Goal: Task Accomplishment & Management: Manage account settings

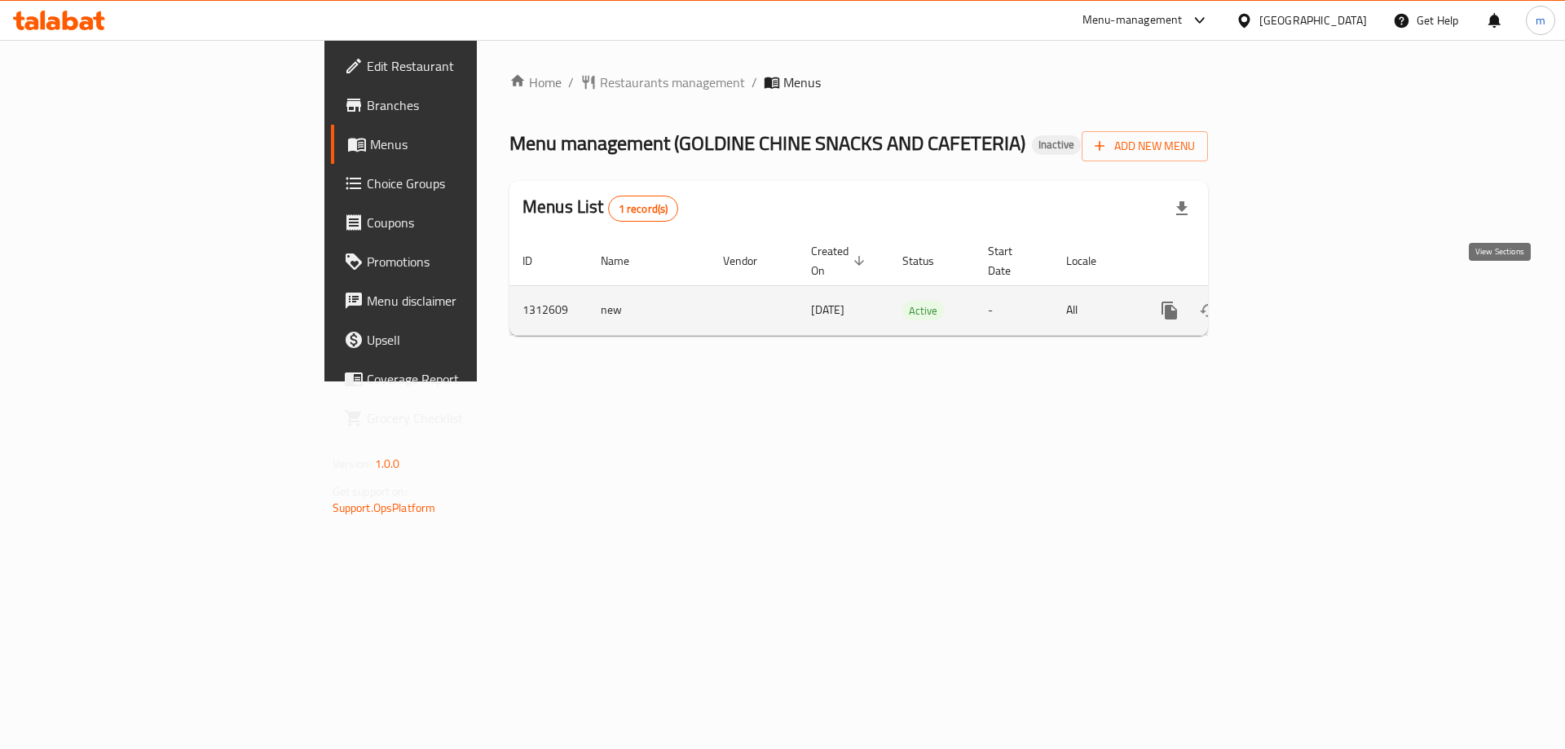
click at [1297, 301] on icon "enhanced table" at bounding box center [1287, 311] width 20 height 20
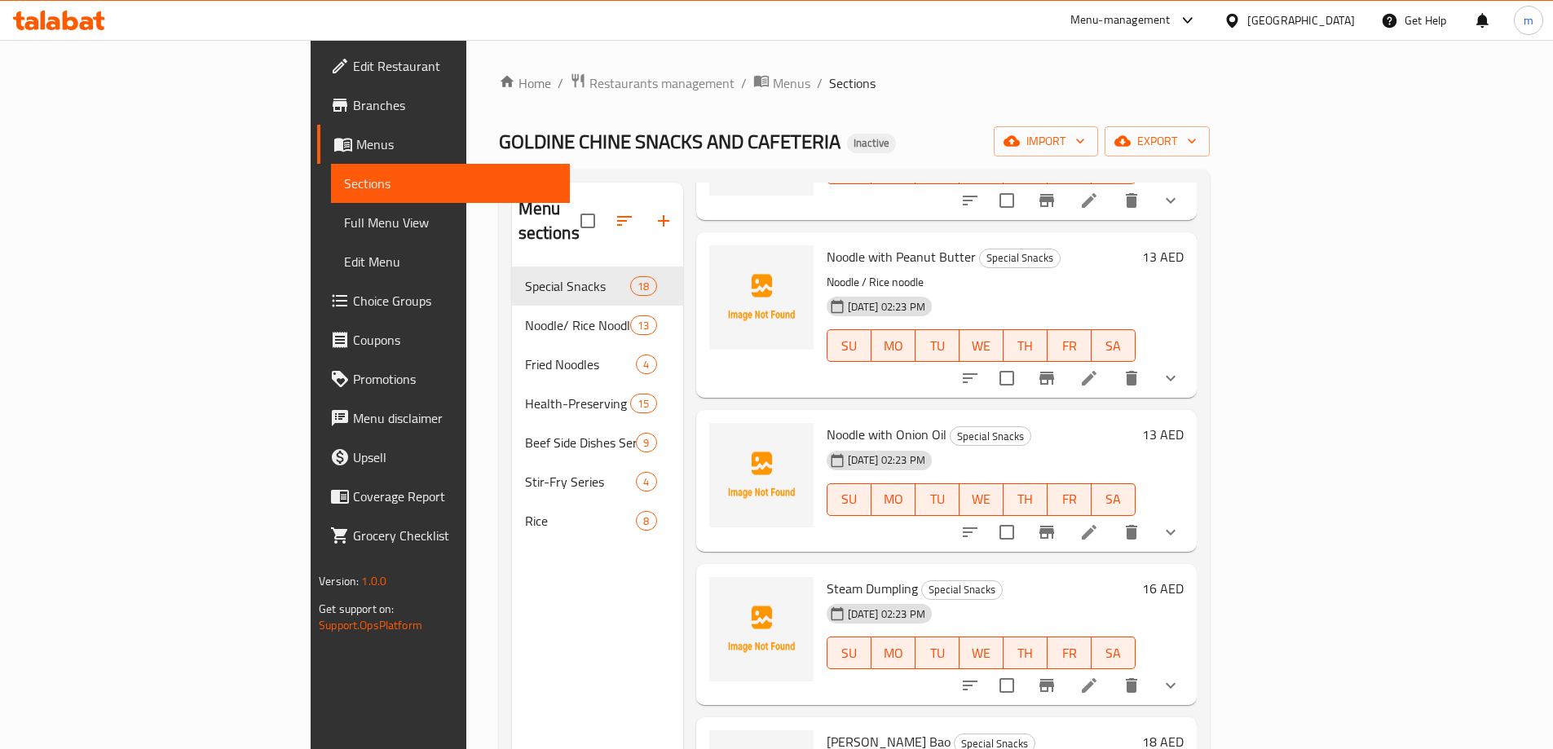
scroll to position [897, 0]
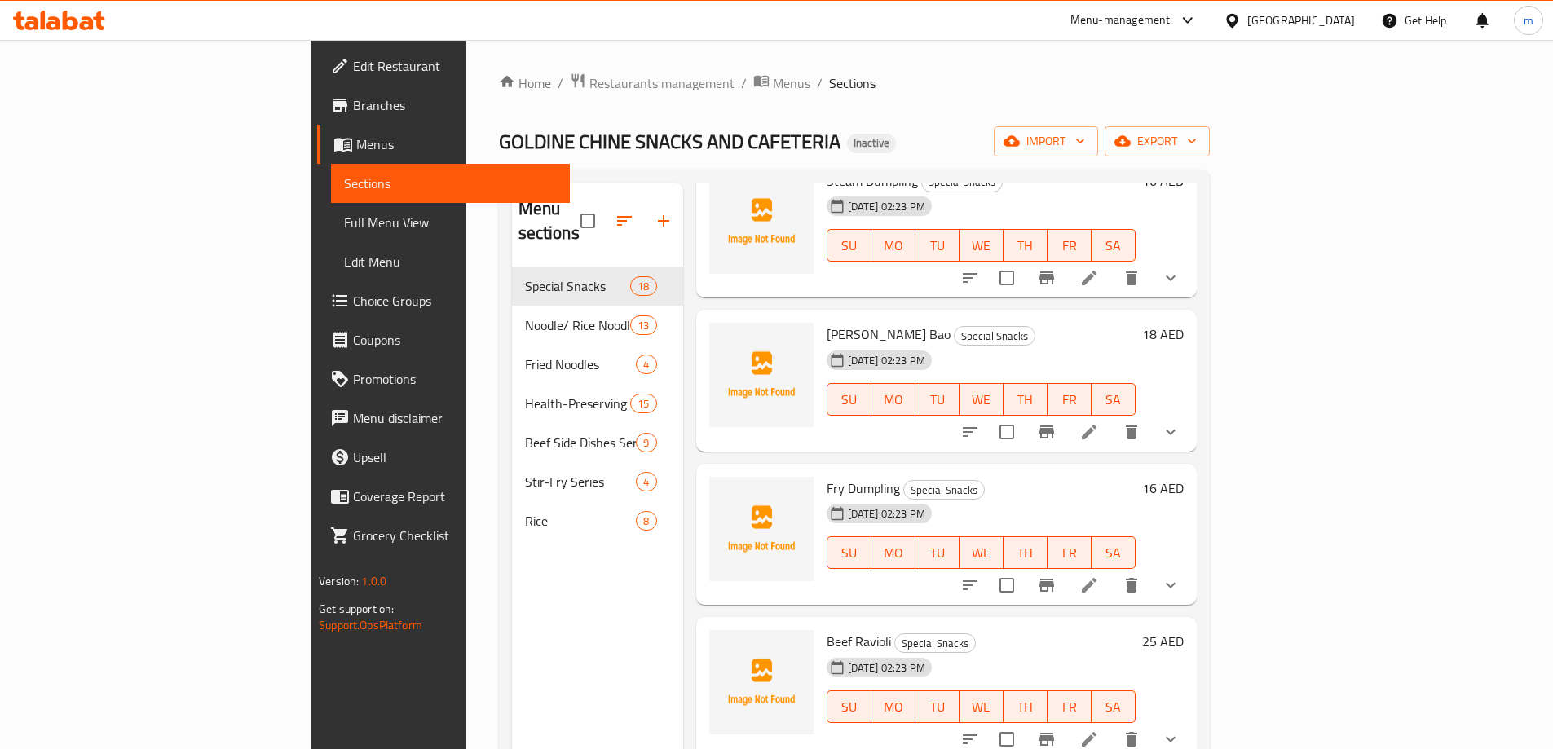
click at [344, 226] on span "Full Menu View" at bounding box center [450, 223] width 213 height 20
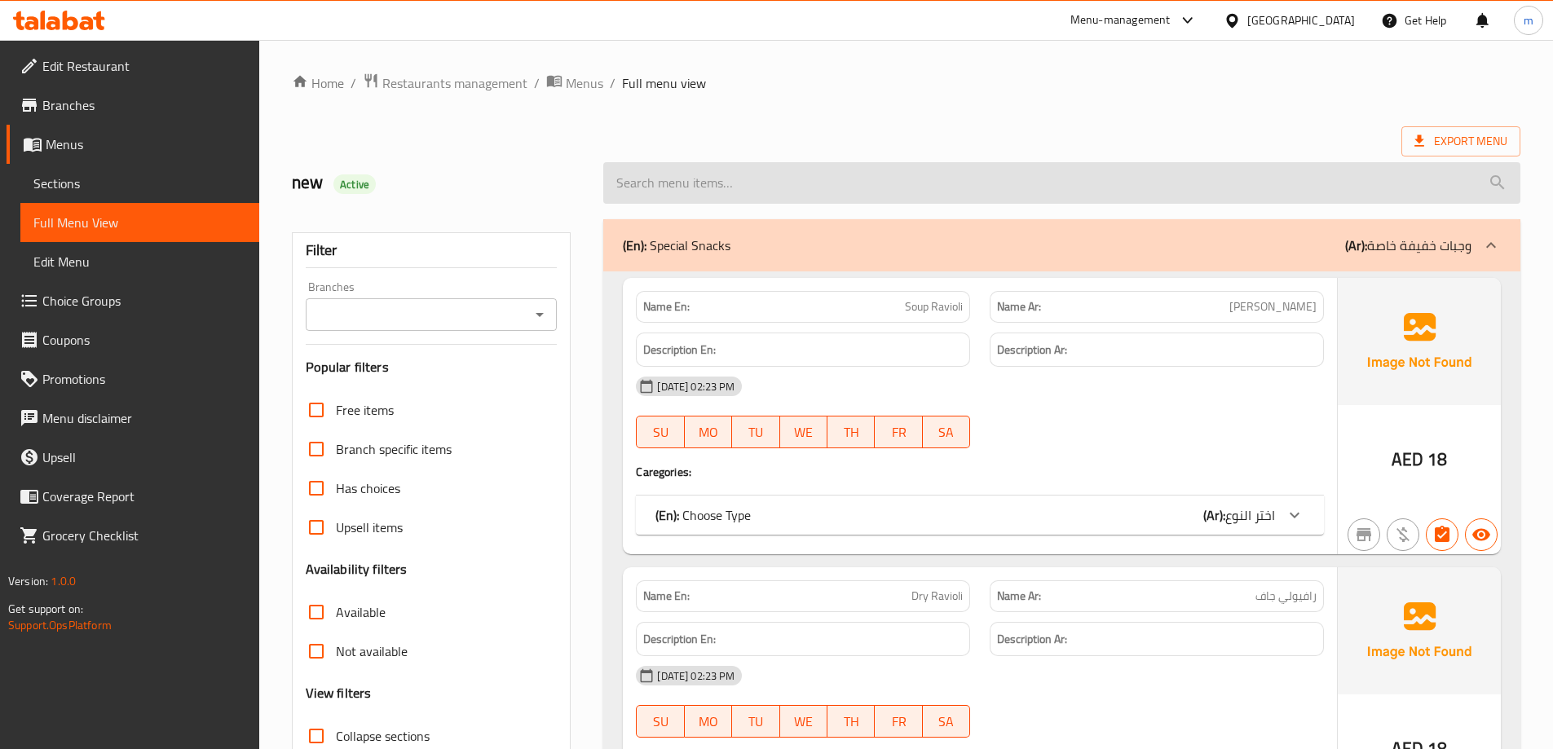
click at [831, 178] on input "search" at bounding box center [1061, 183] width 917 height 42
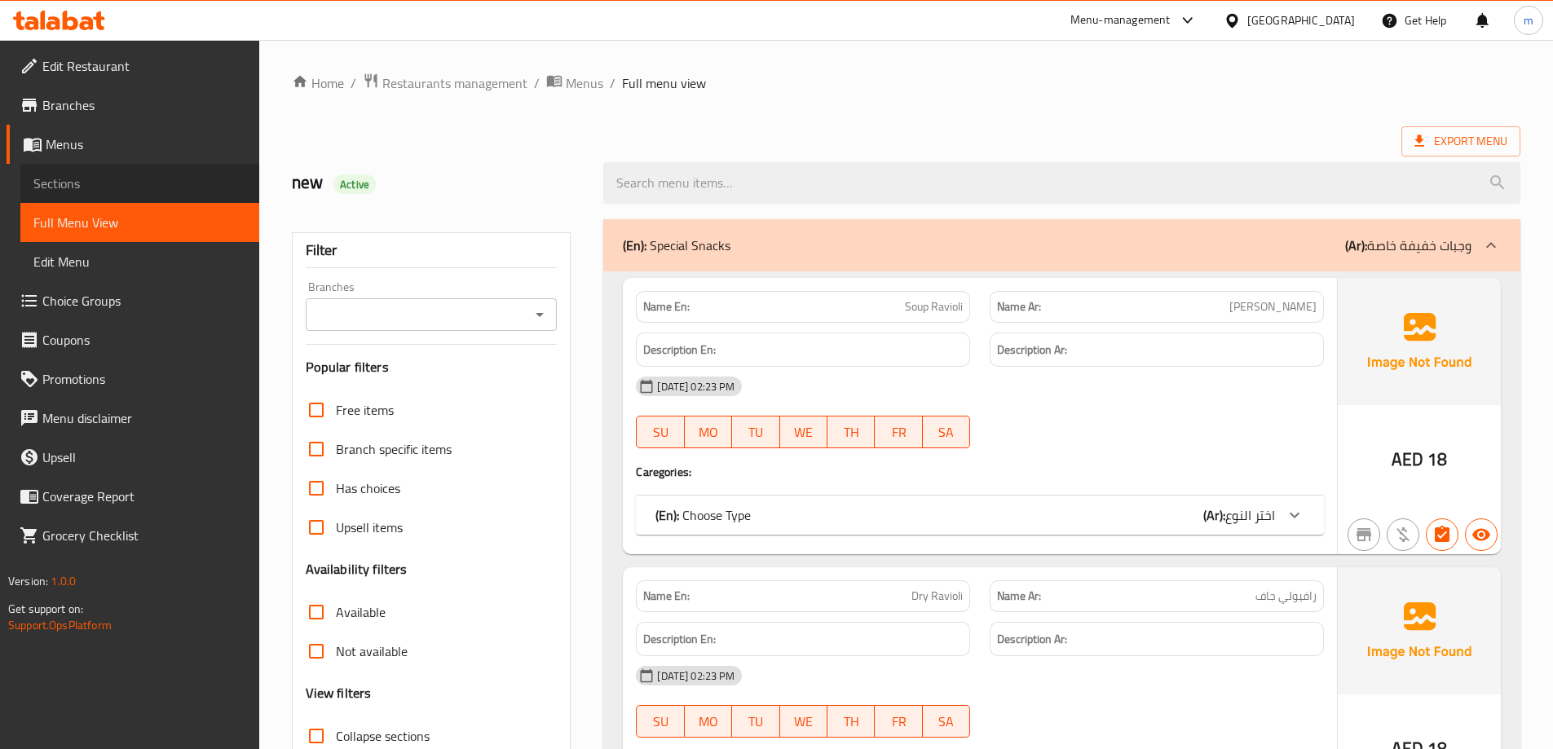
click at [107, 180] on span "Sections" at bounding box center [139, 184] width 213 height 20
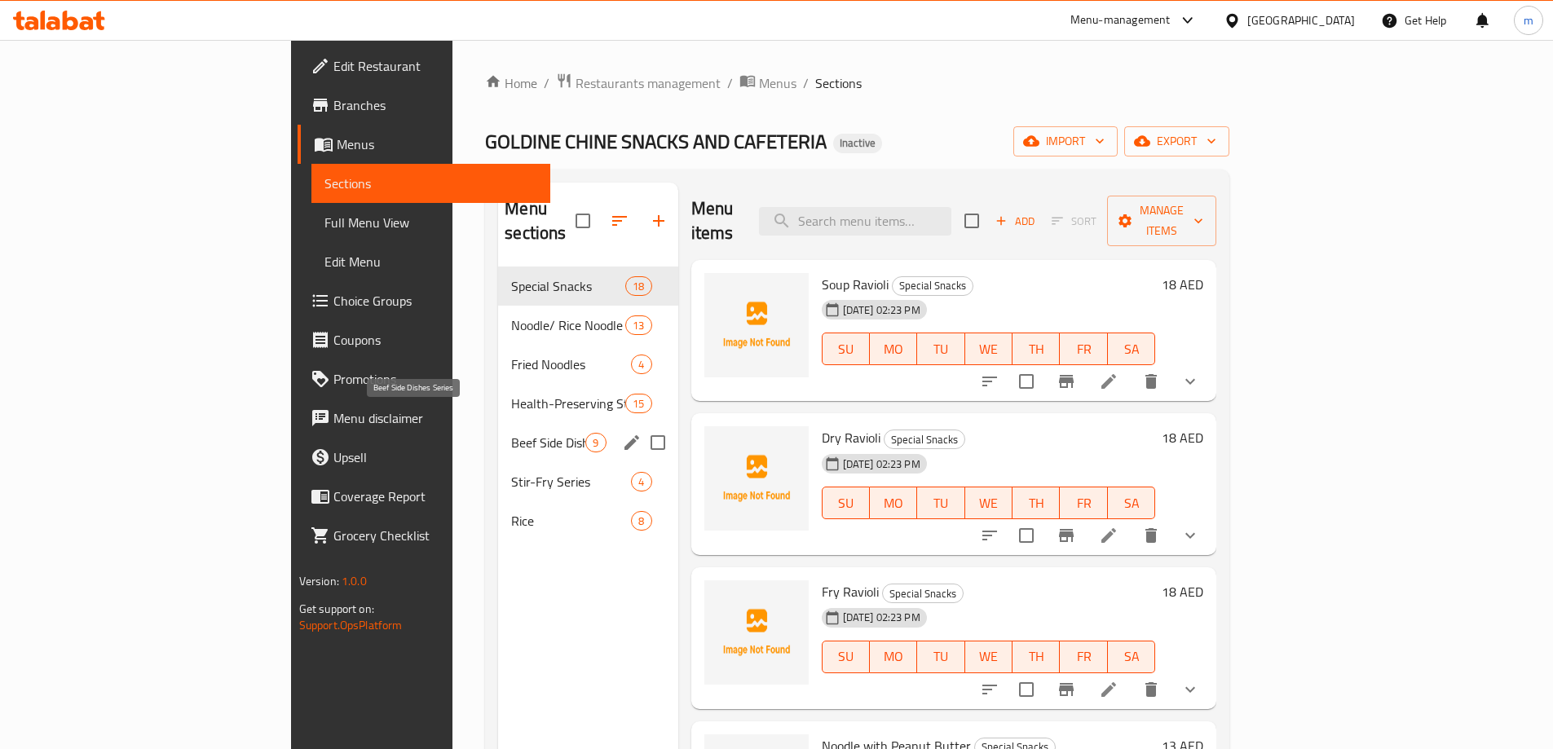
click at [511, 433] on span "Beef Side Dishes Series" at bounding box center [548, 443] width 74 height 20
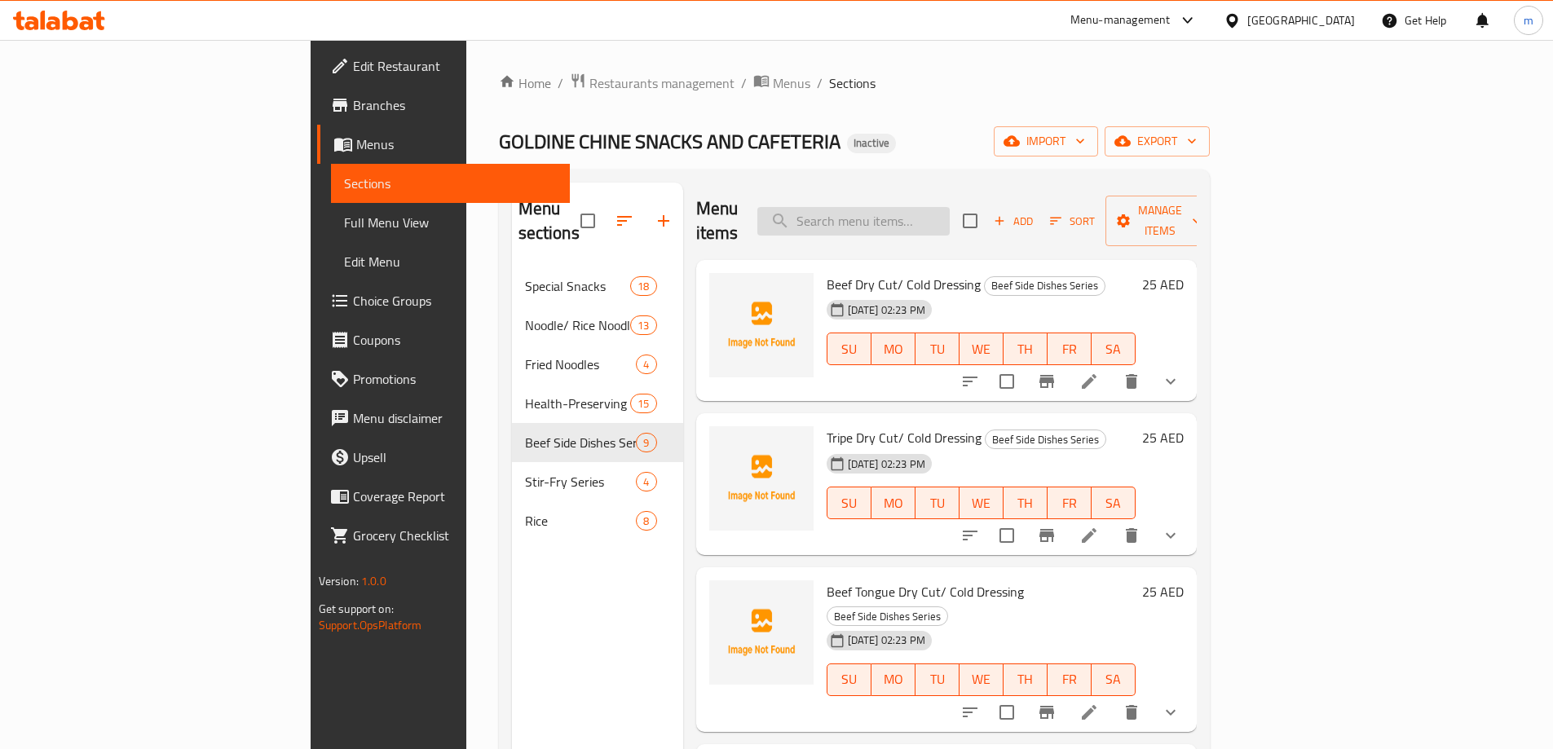
click at [950, 207] on input "search" at bounding box center [853, 221] width 192 height 29
paste input "Beef platter dry cut/ cold dressing"
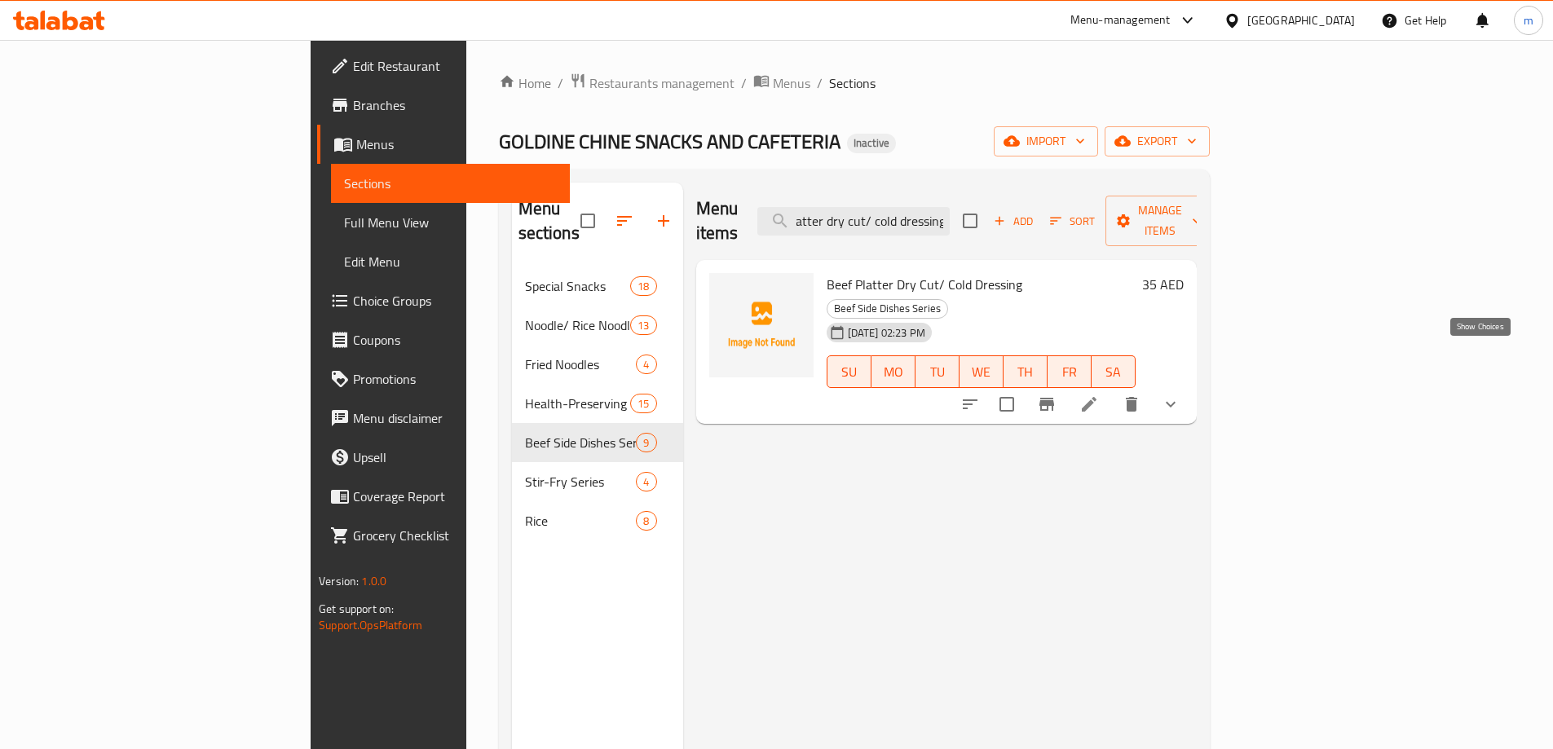
type input "Beef platter dry cut/ cold dressing"
click at [1180, 394] on icon "show more" at bounding box center [1171, 404] width 20 height 20
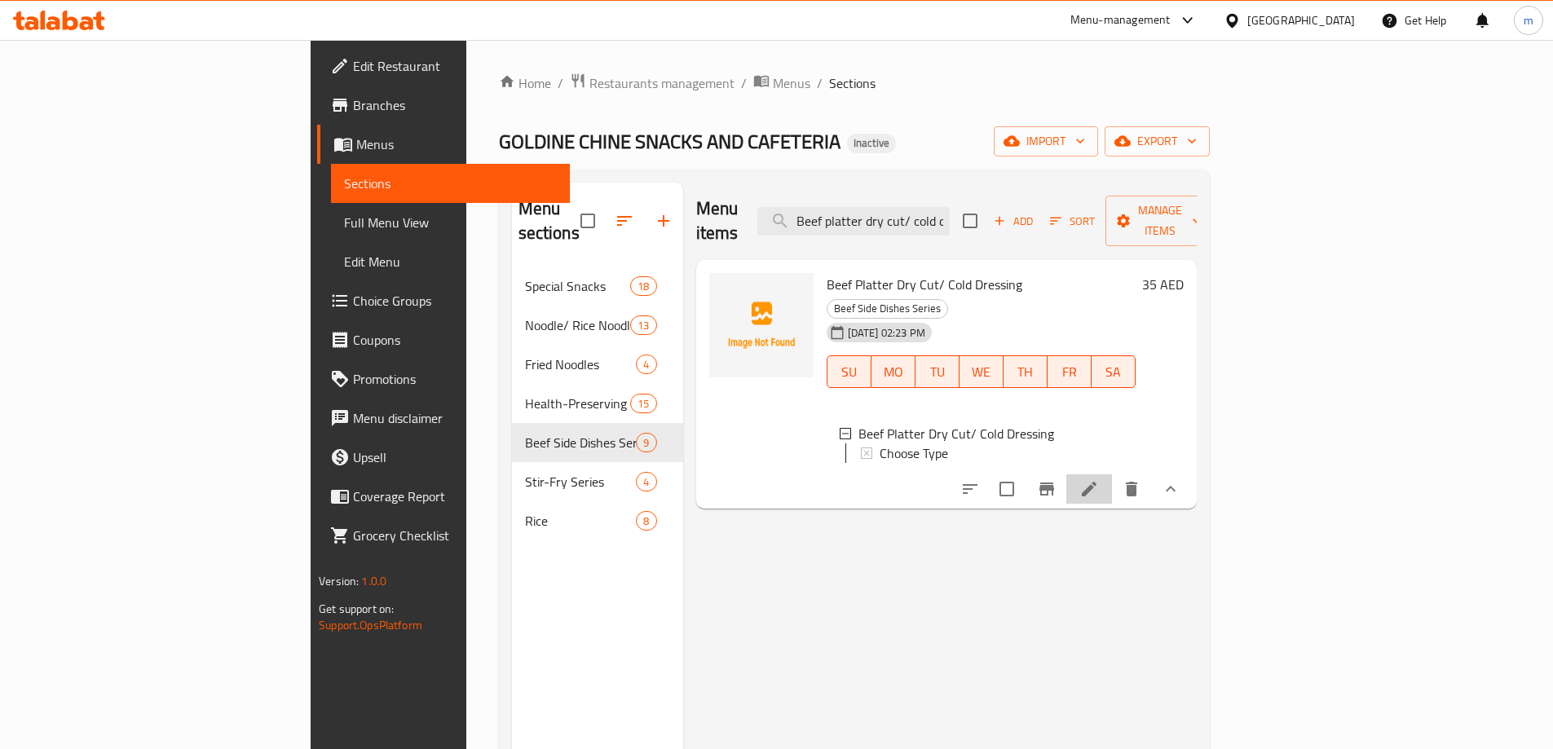
click at [1112, 474] on li at bounding box center [1089, 488] width 46 height 29
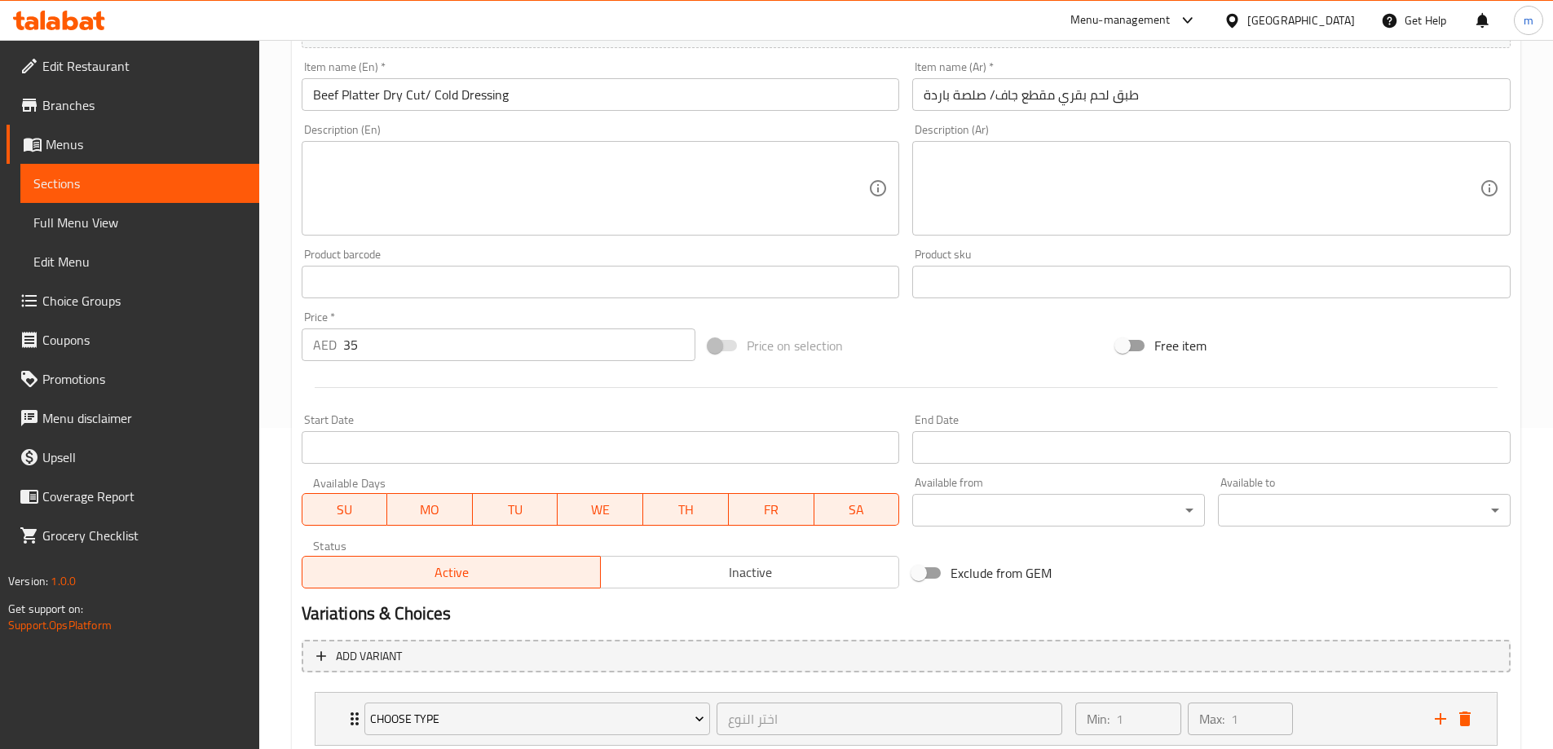
scroll to position [430, 0]
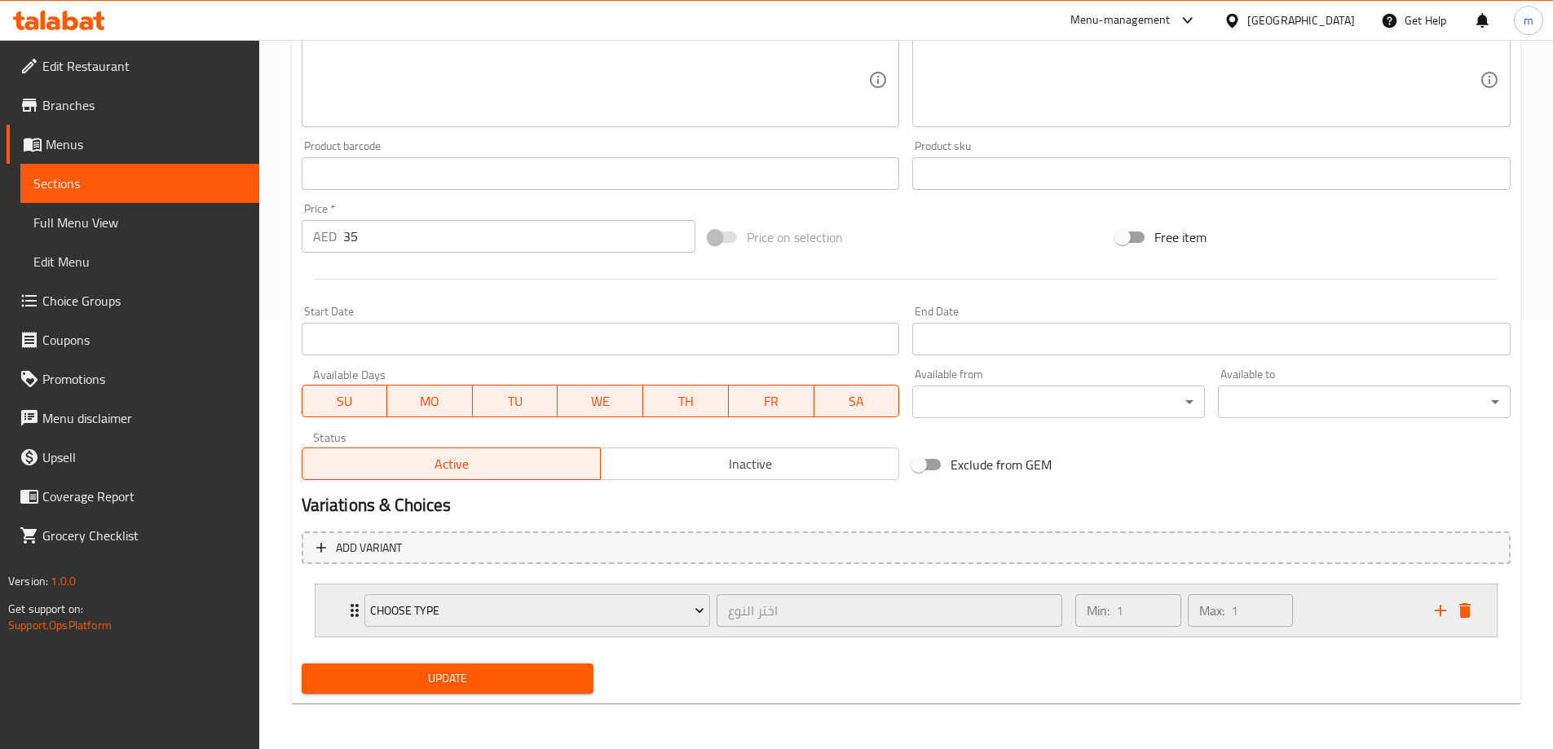
click at [358, 617] on div "Choose Type اختر النوع ​" at bounding box center [714, 610] width 718 height 52
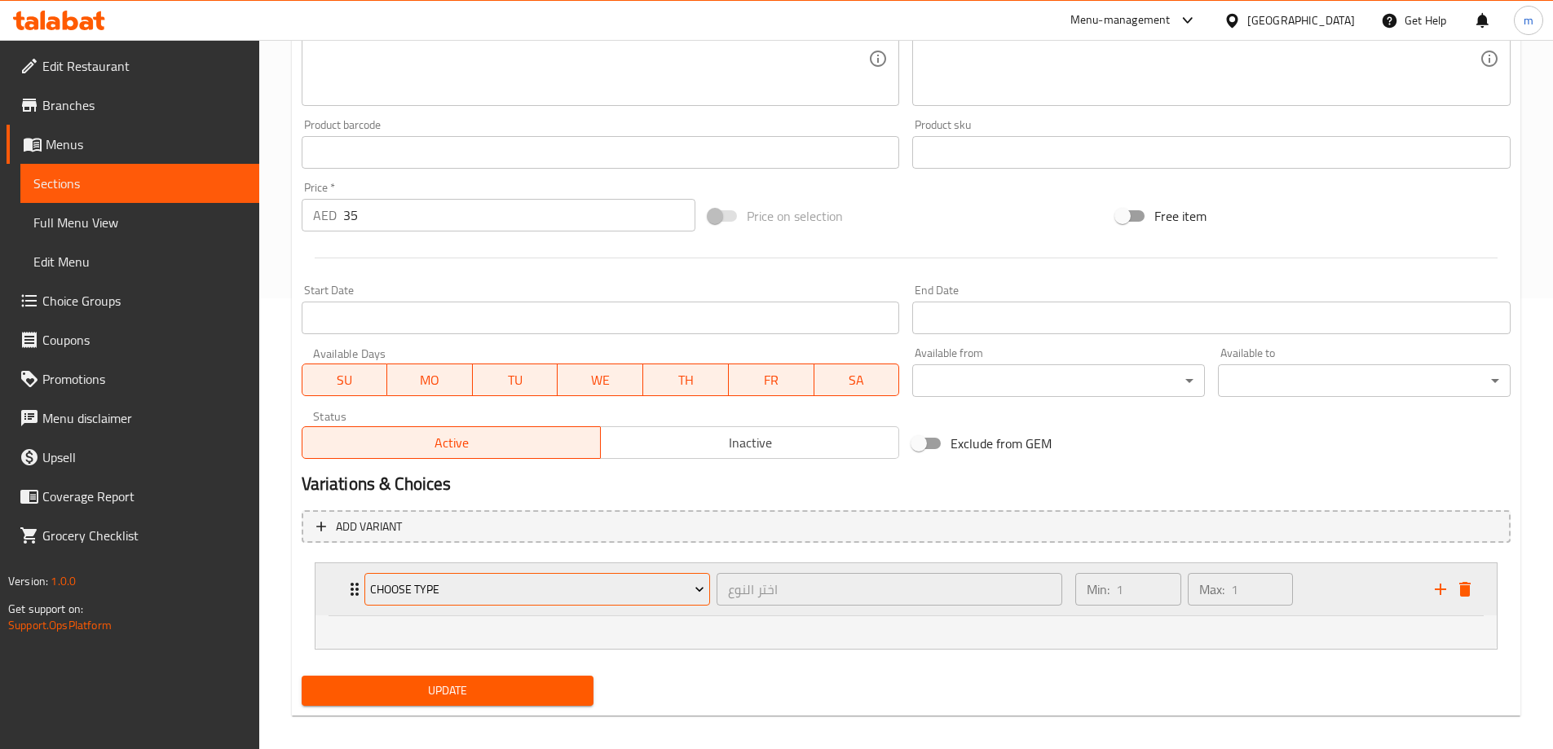
scroll to position [463, 0]
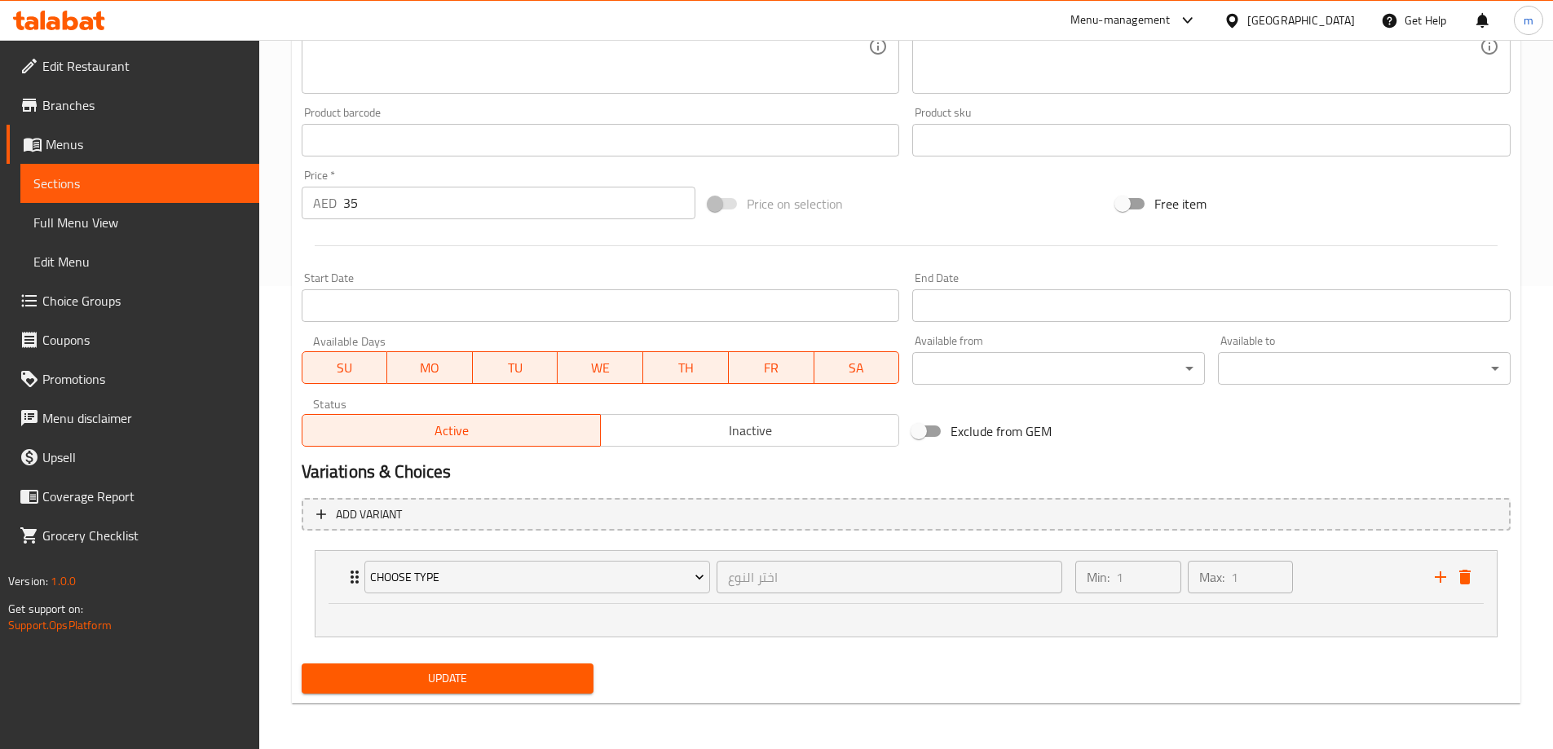
click at [1144, 624] on ul at bounding box center [906, 616] width 1122 height 13
click at [350, 567] on icon "Expand" at bounding box center [355, 577] width 20 height 20
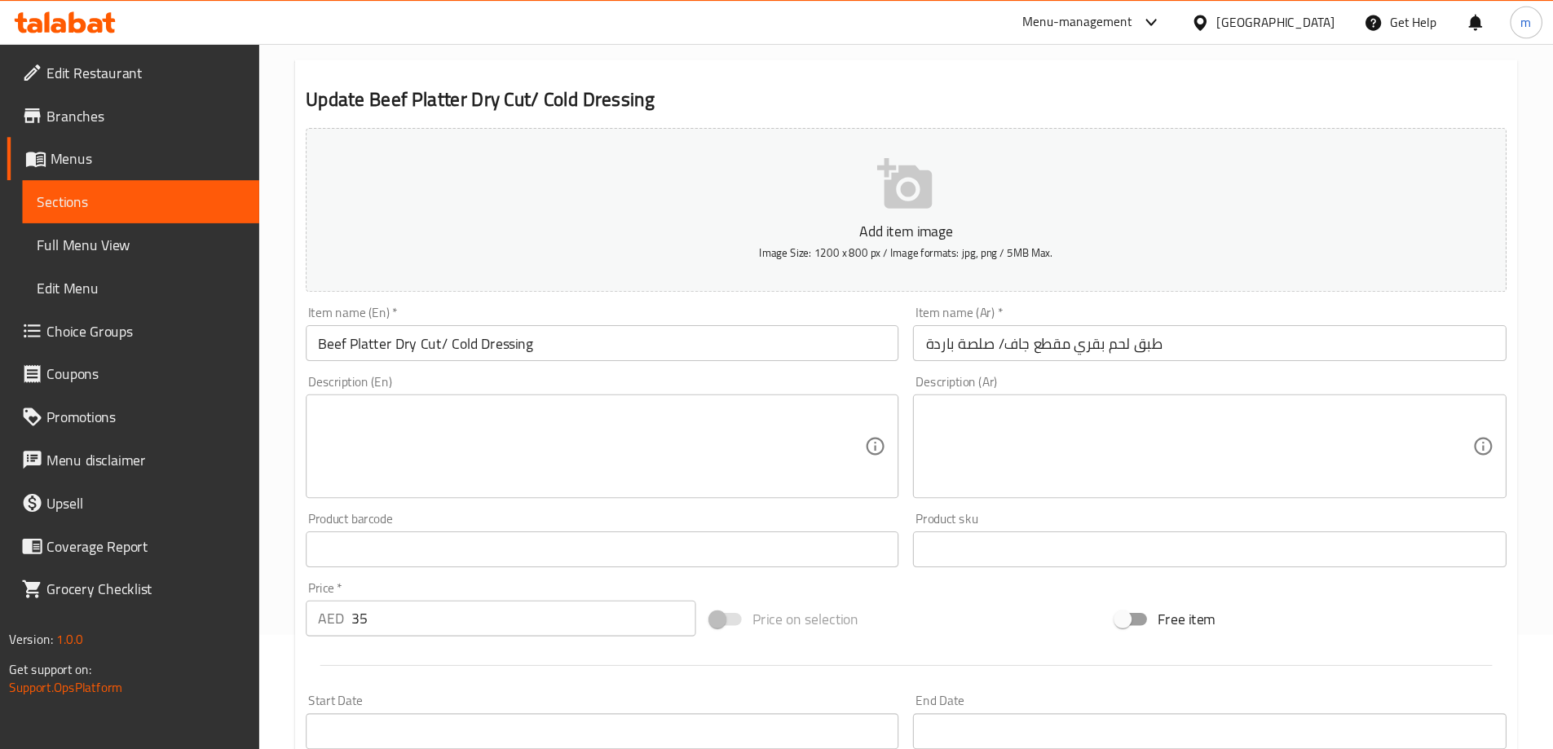
scroll to position [104, 0]
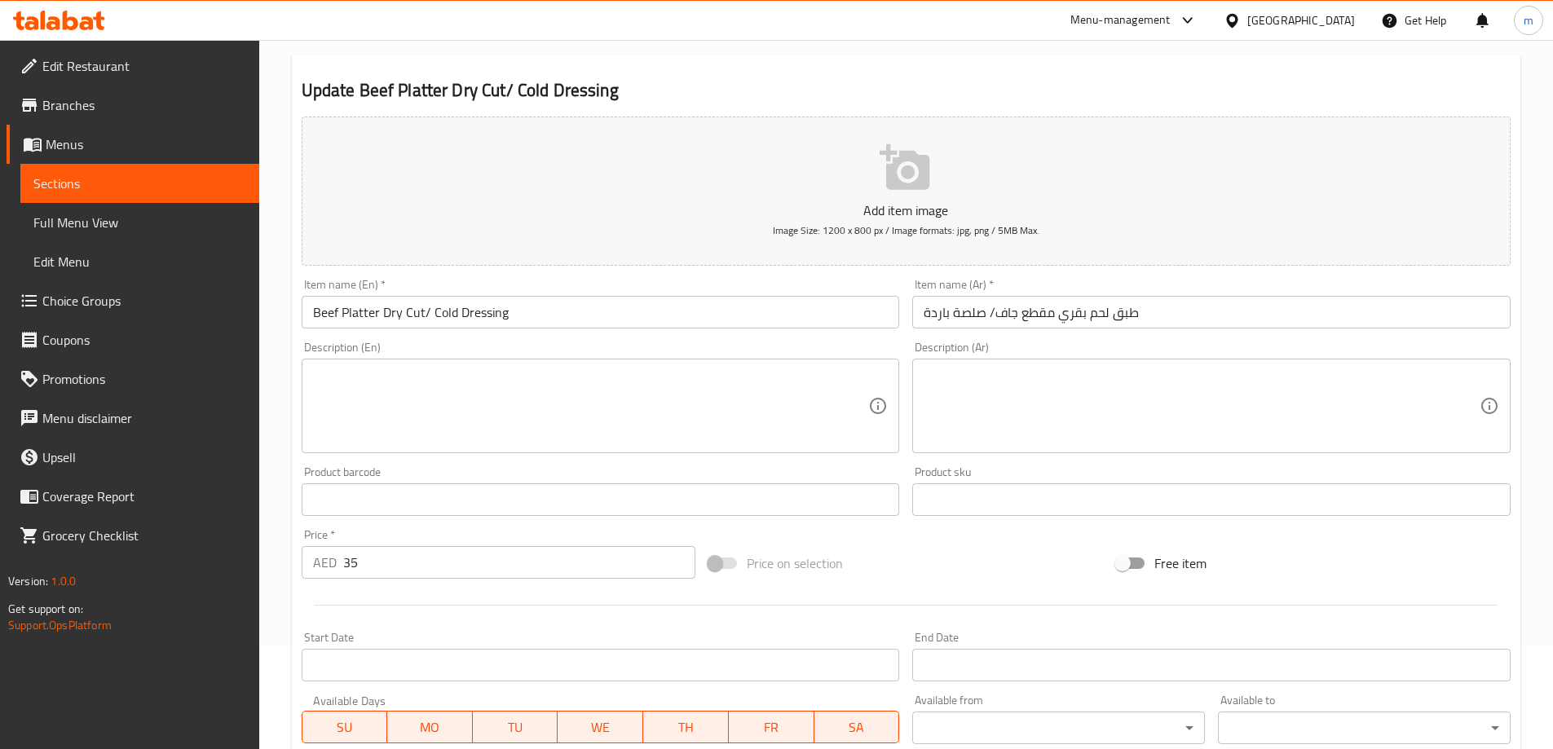
click at [1329, 68] on div "Update Beef Platter Dry Cut/ Cold Dressing Add item image Image Size: 1200 x 80…" at bounding box center [906, 543] width 1228 height 976
click at [101, 171] on link "Sections" at bounding box center [139, 183] width 239 height 39
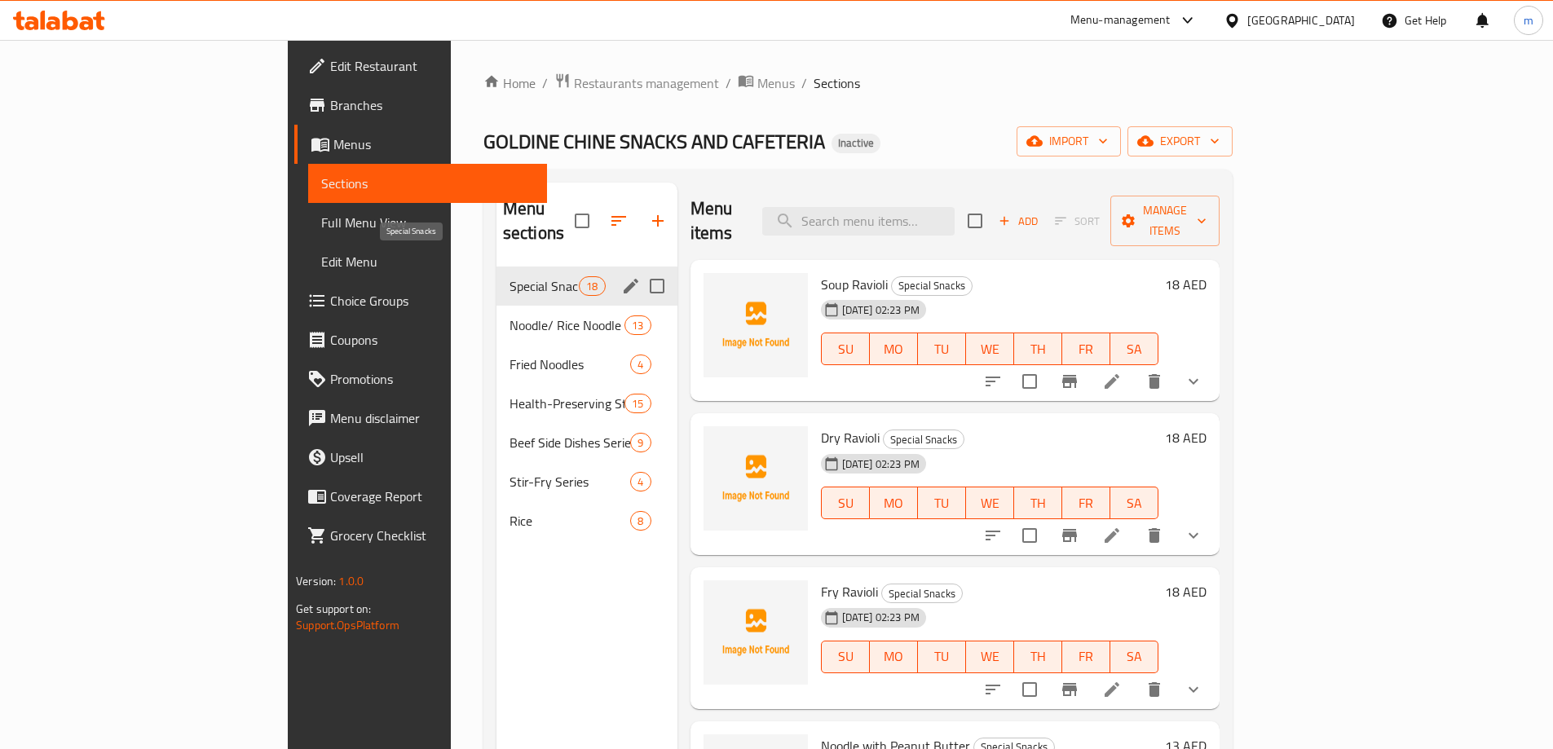
click at [509, 276] on span "Special Snacks" at bounding box center [543, 286] width 69 height 20
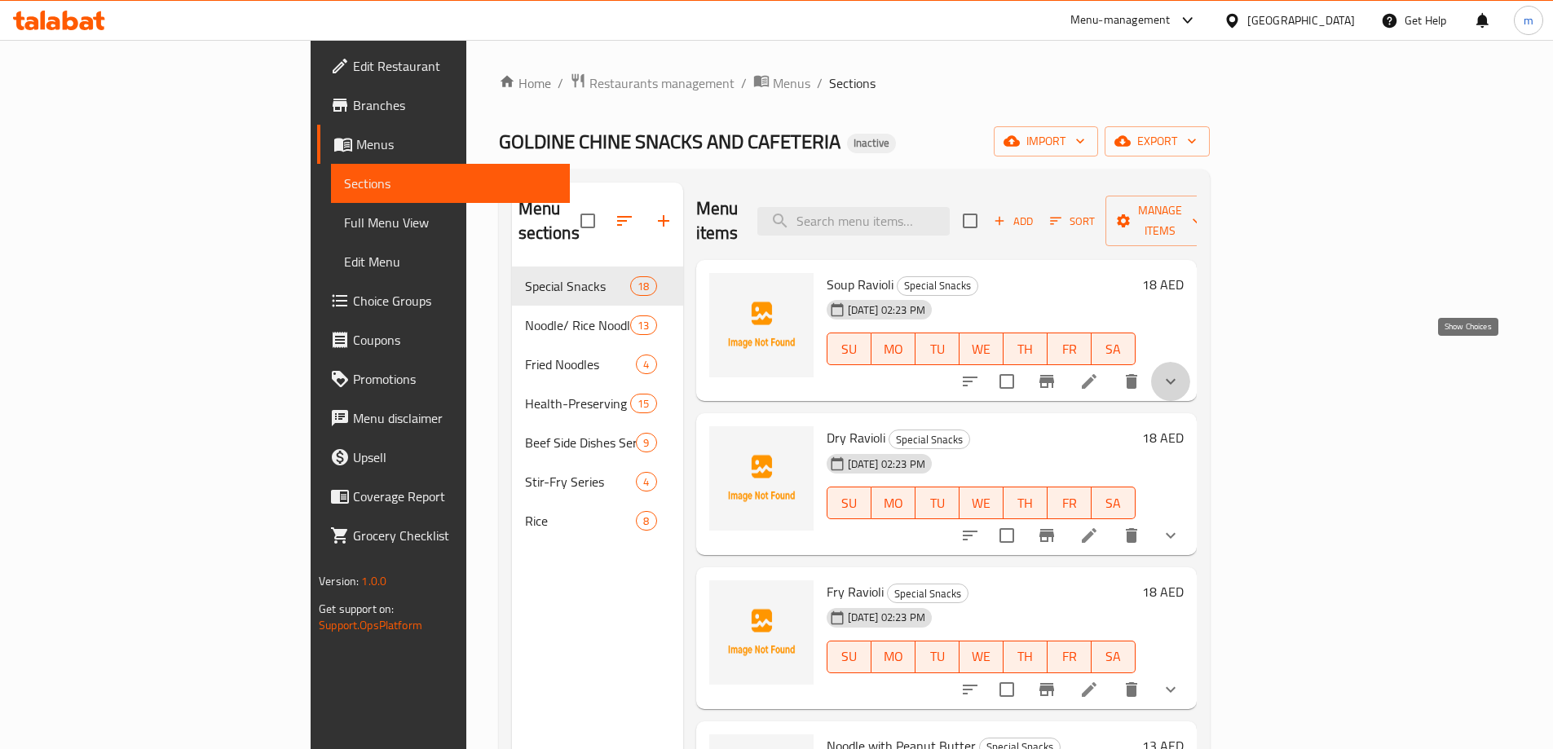
click at [1180, 372] on icon "show more" at bounding box center [1171, 382] width 20 height 20
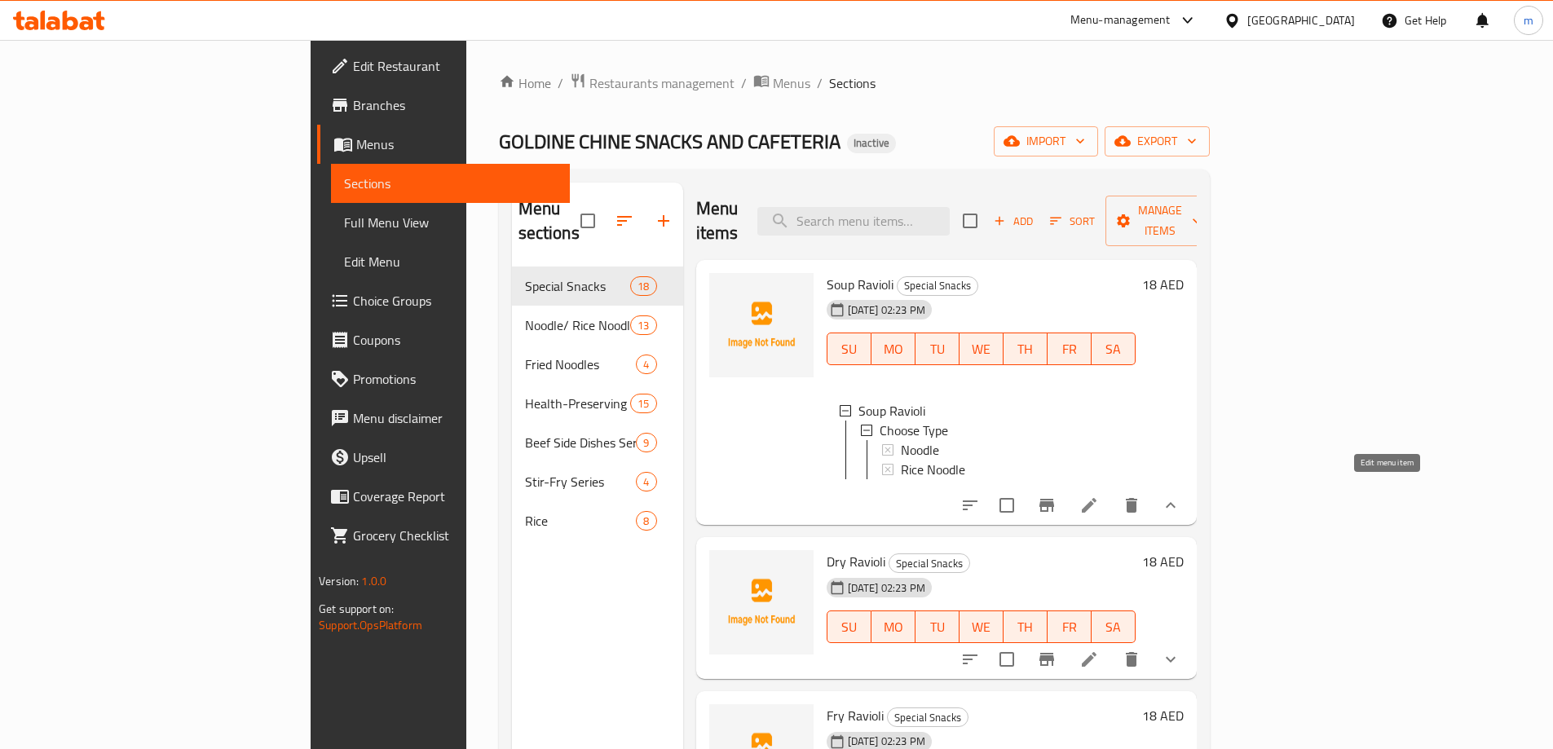
click at [1099, 496] on icon at bounding box center [1089, 506] width 20 height 20
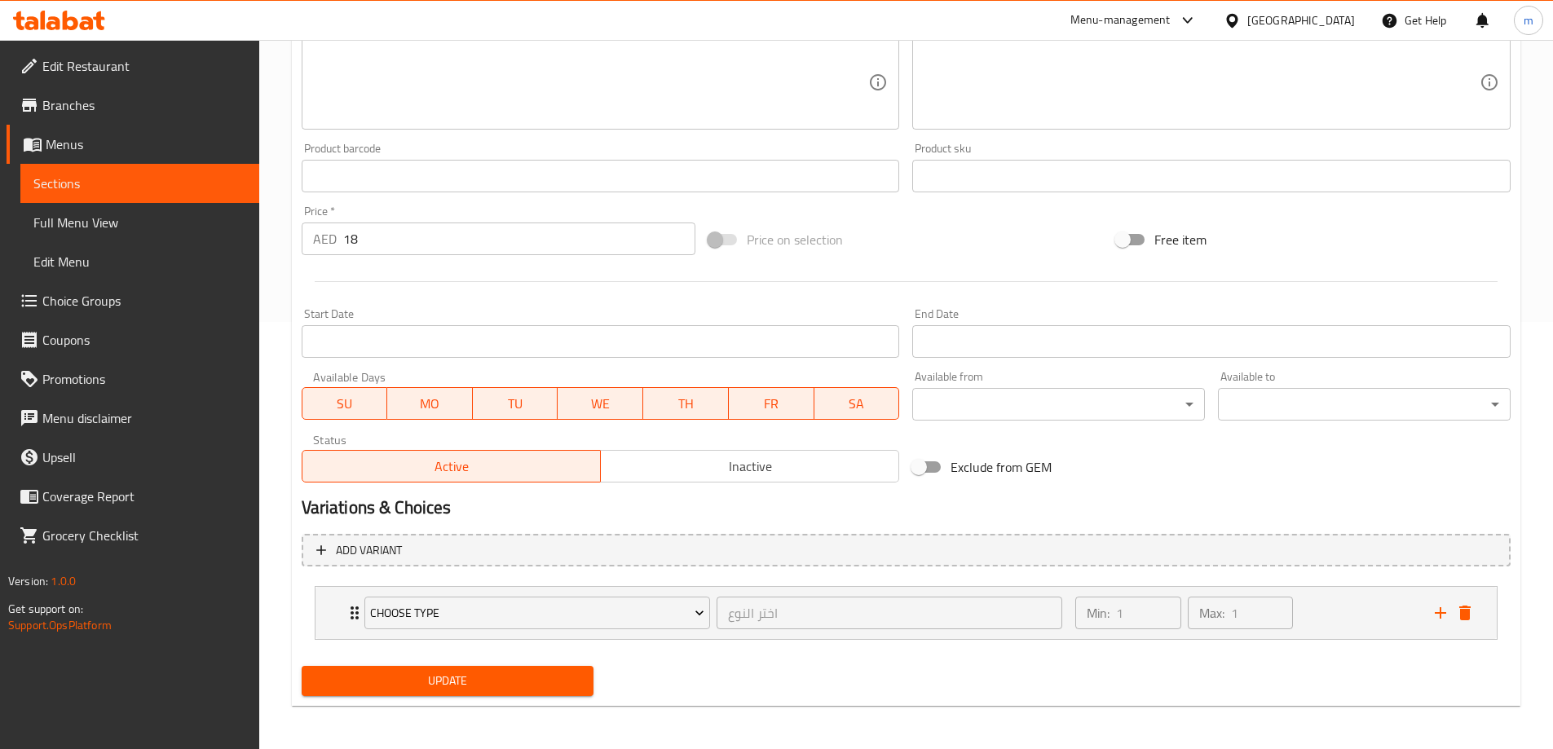
scroll to position [430, 0]
click at [343, 614] on div "Choose Type اختر النوع ​ Min: 1 ​ Max: 1 ​" at bounding box center [905, 610] width 1181 height 52
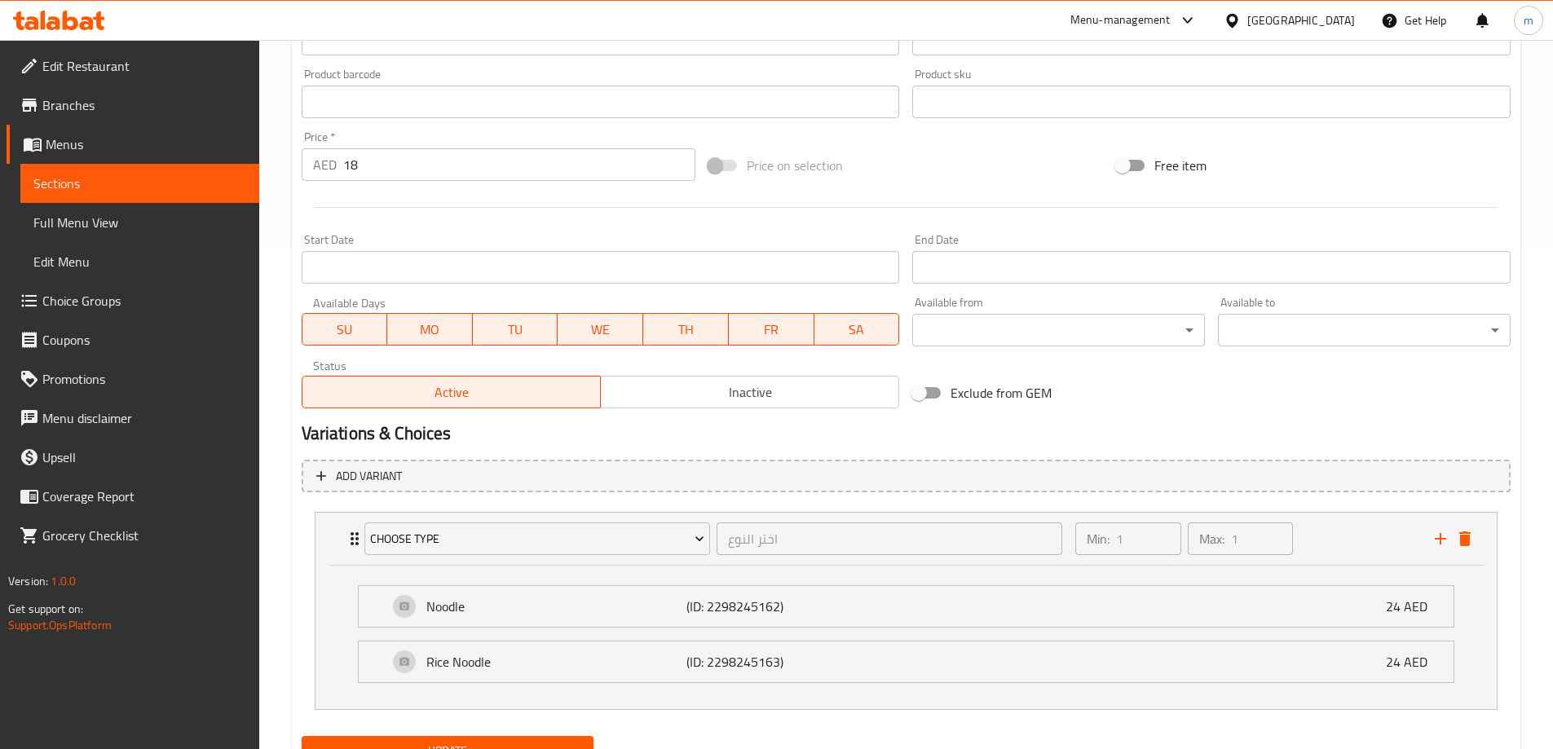
scroll to position [574, 0]
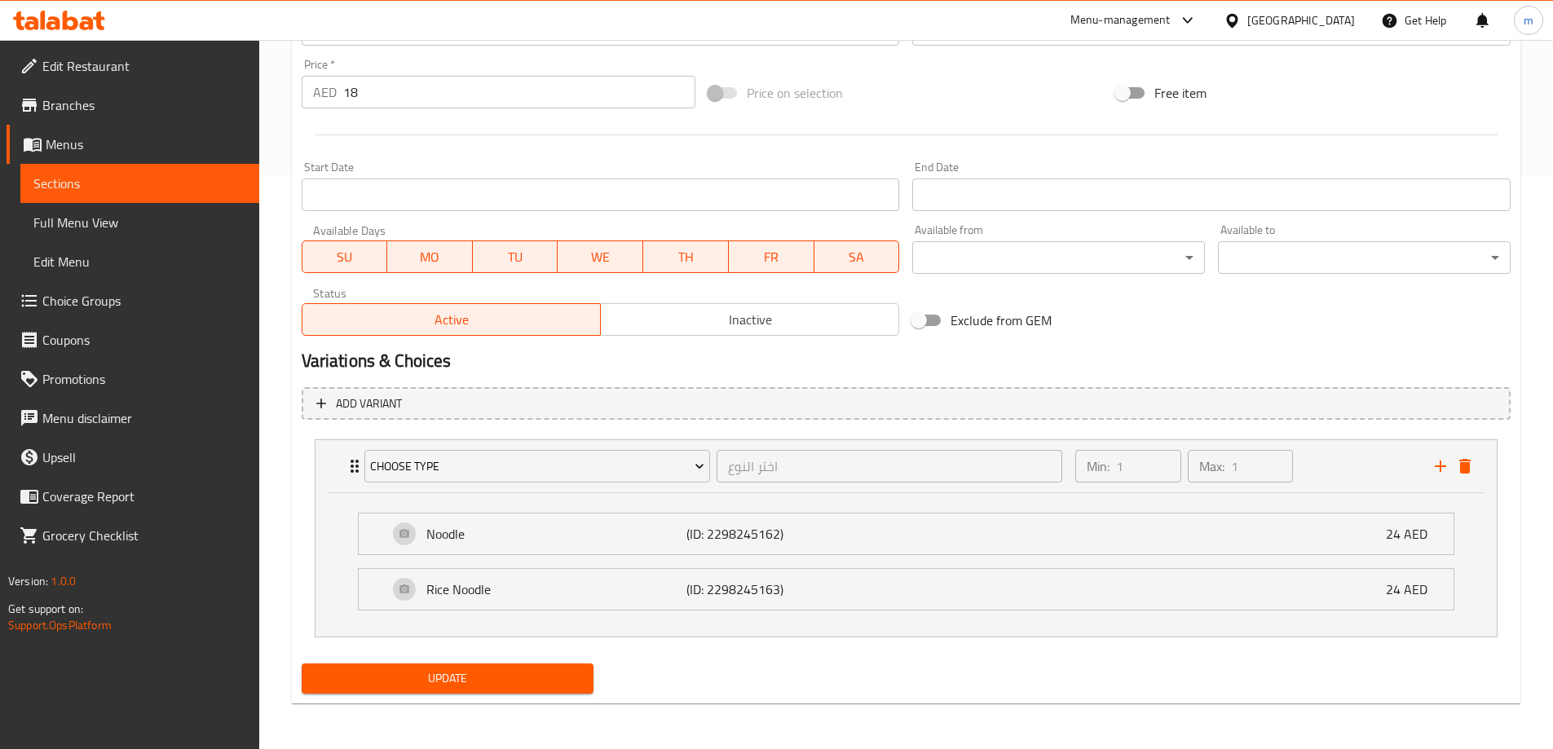
click at [172, 180] on span "Sections" at bounding box center [139, 184] width 213 height 20
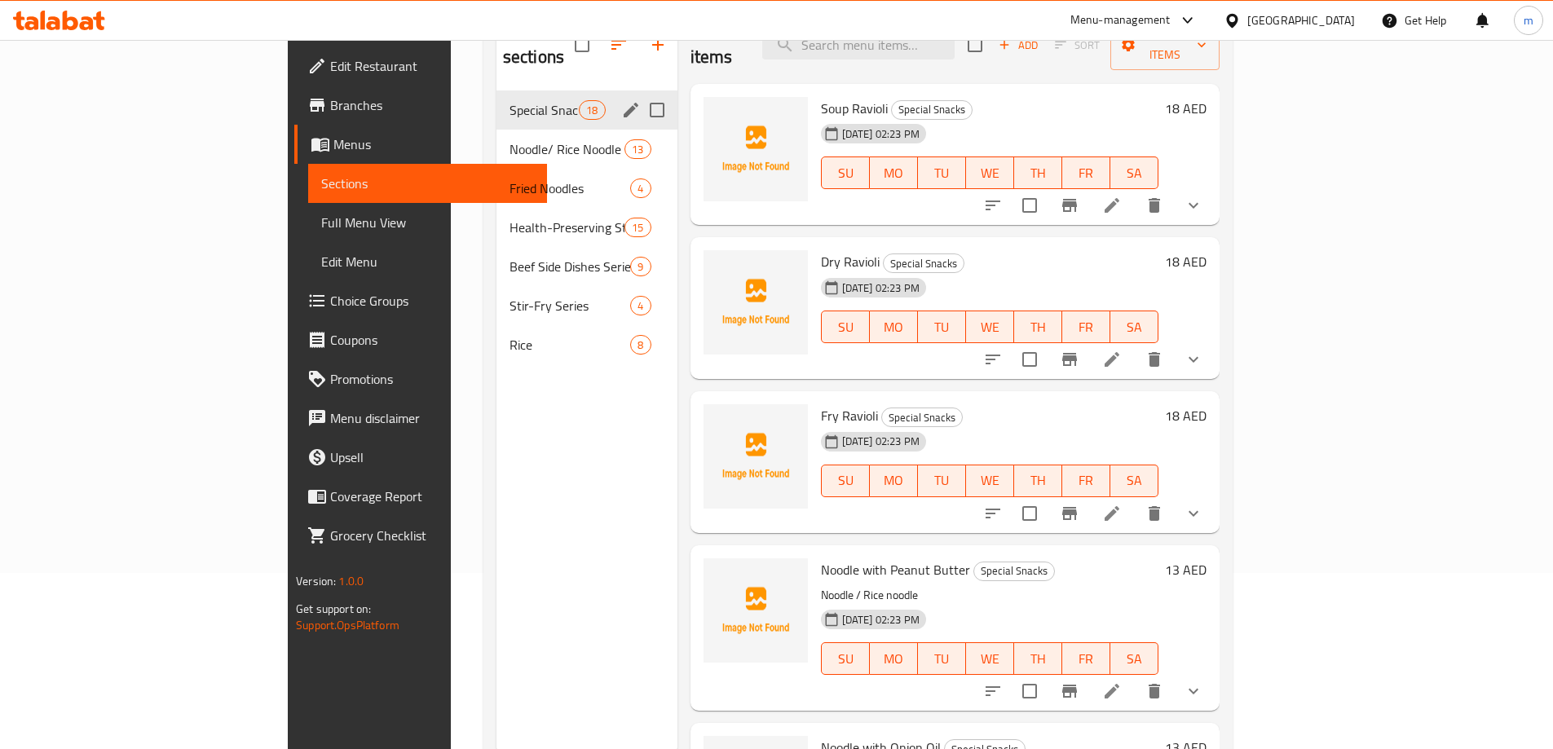
scroll to position [147, 0]
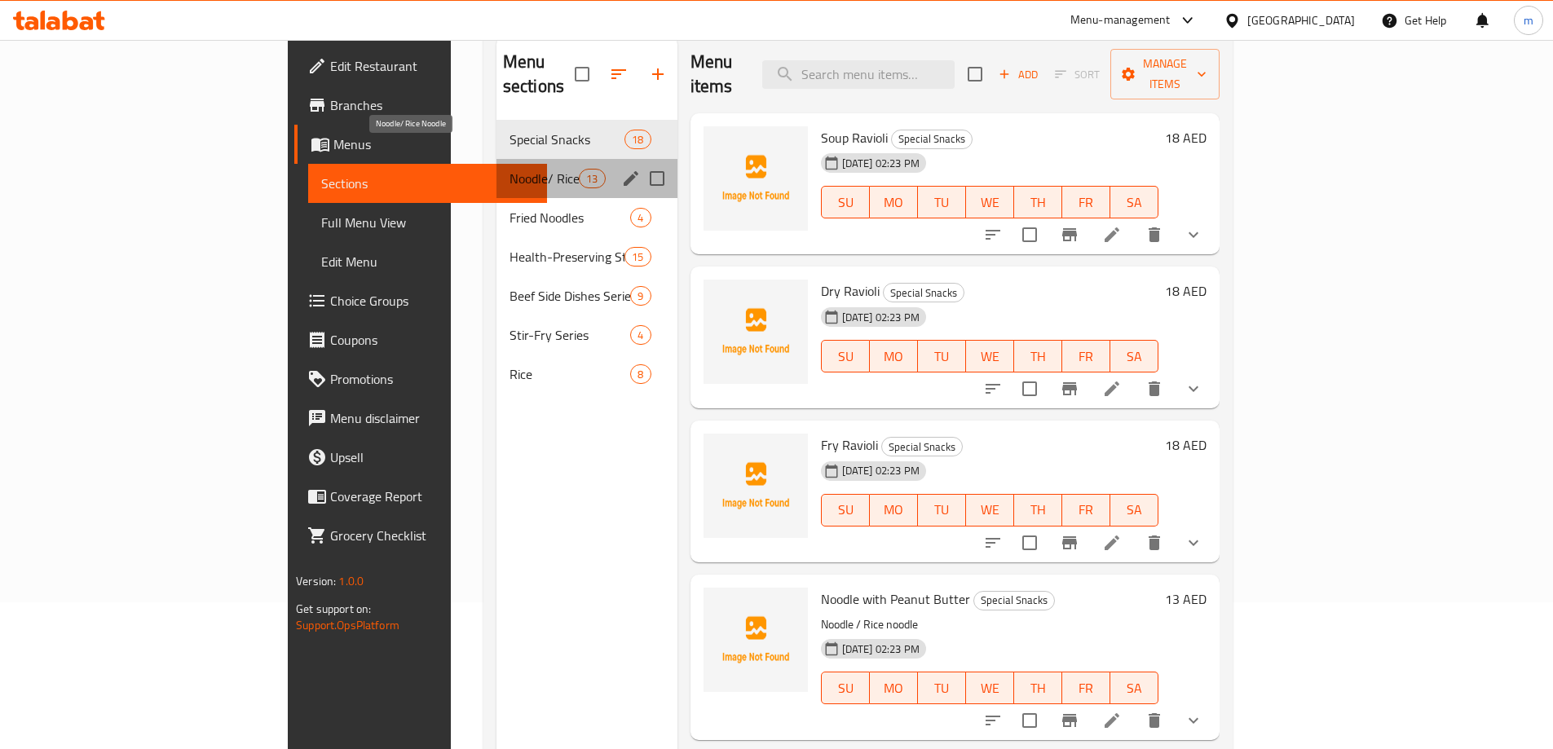
click at [509, 169] on span "Noodle/ Rice Noodle" at bounding box center [543, 179] width 69 height 20
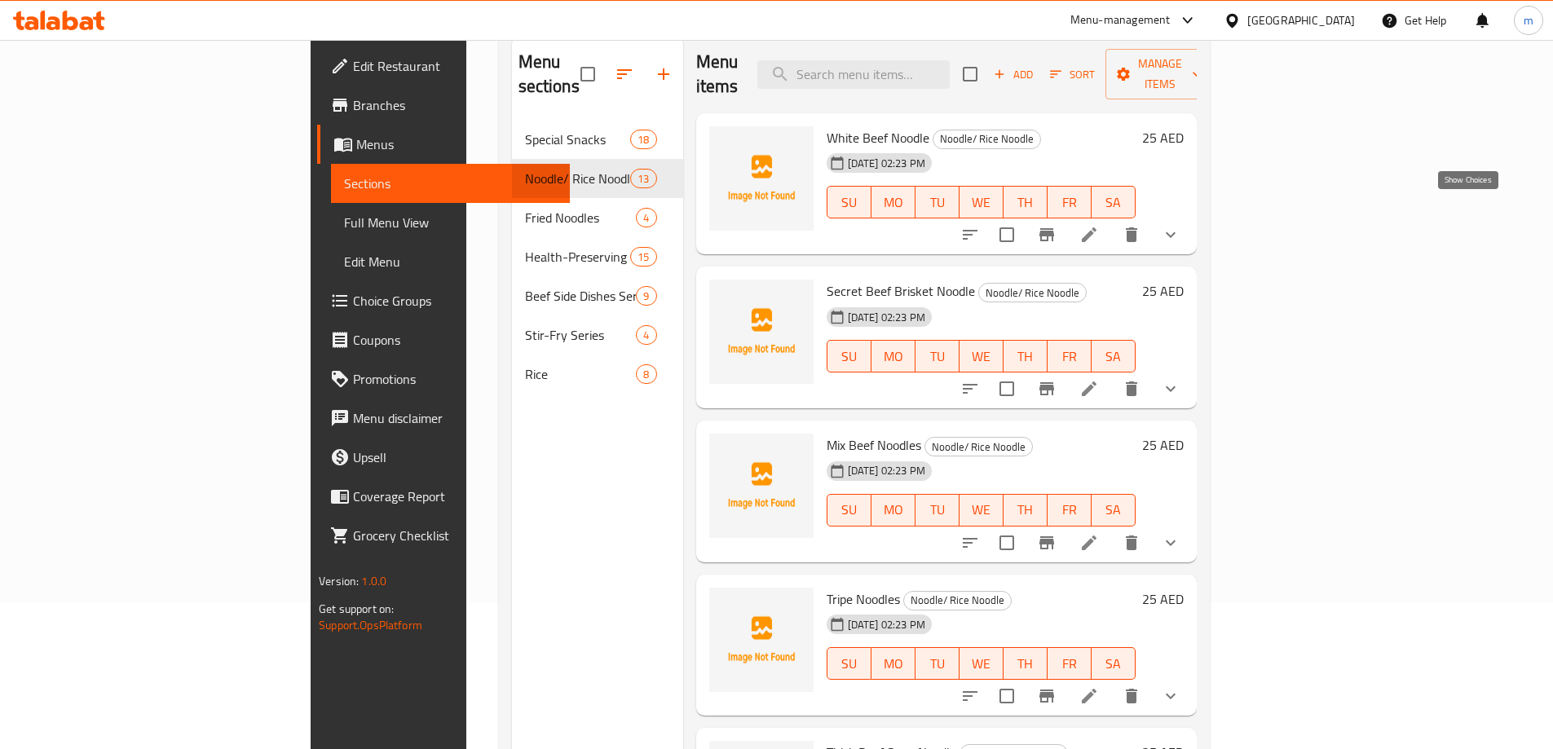
click at [1180, 225] on icon "show more" at bounding box center [1171, 235] width 20 height 20
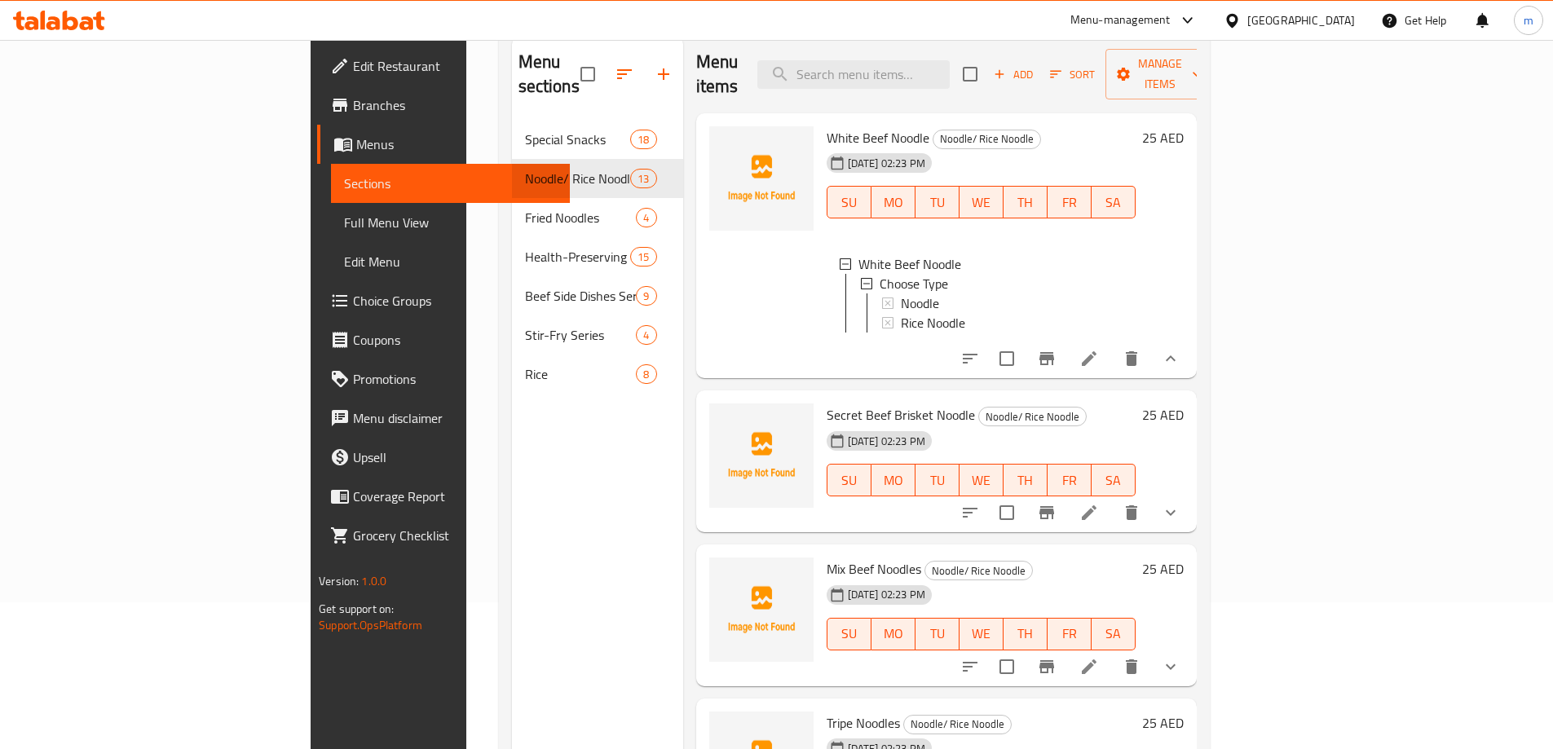
click at [1180, 349] on icon "show more" at bounding box center [1171, 359] width 20 height 20
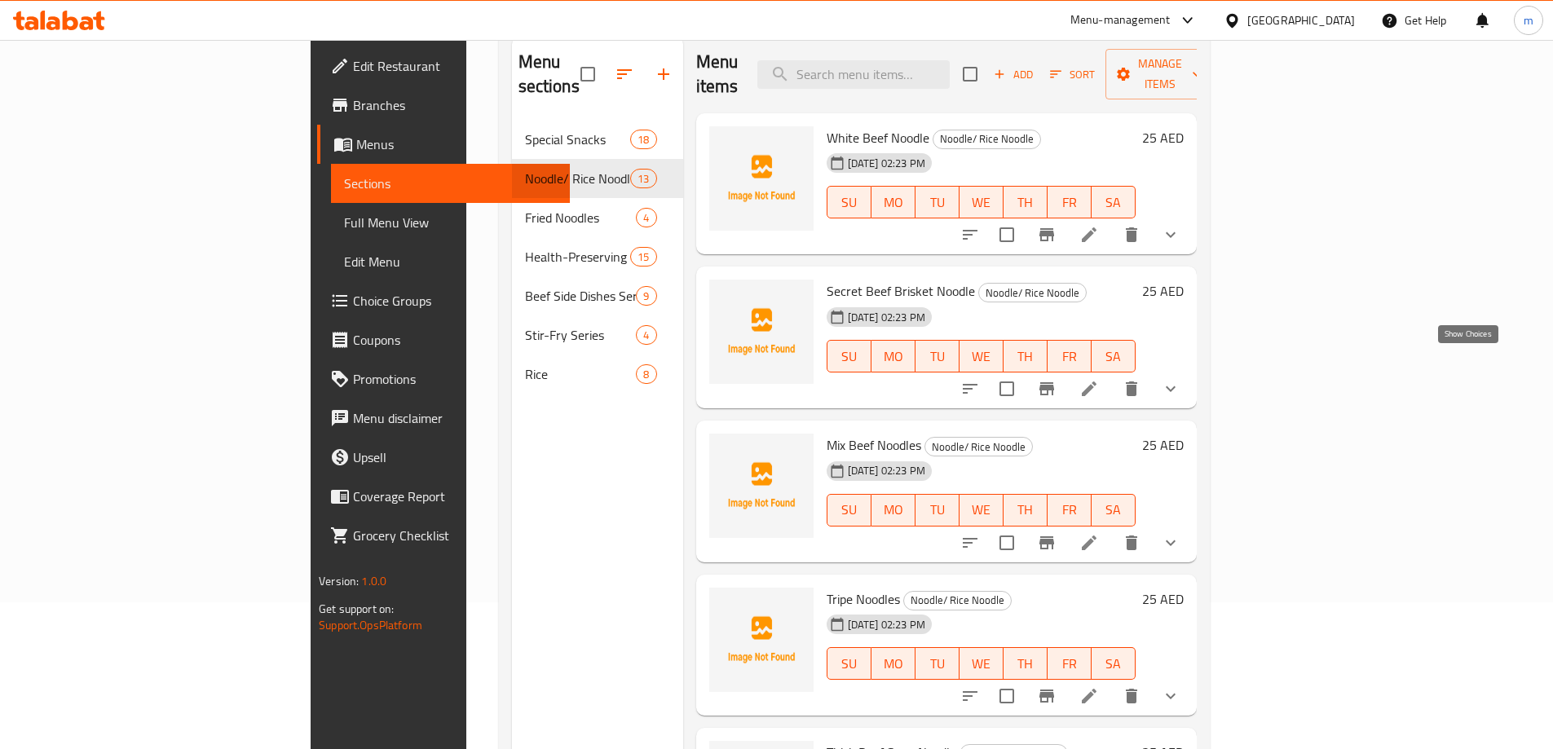
click at [1180, 379] on icon "show more" at bounding box center [1171, 389] width 20 height 20
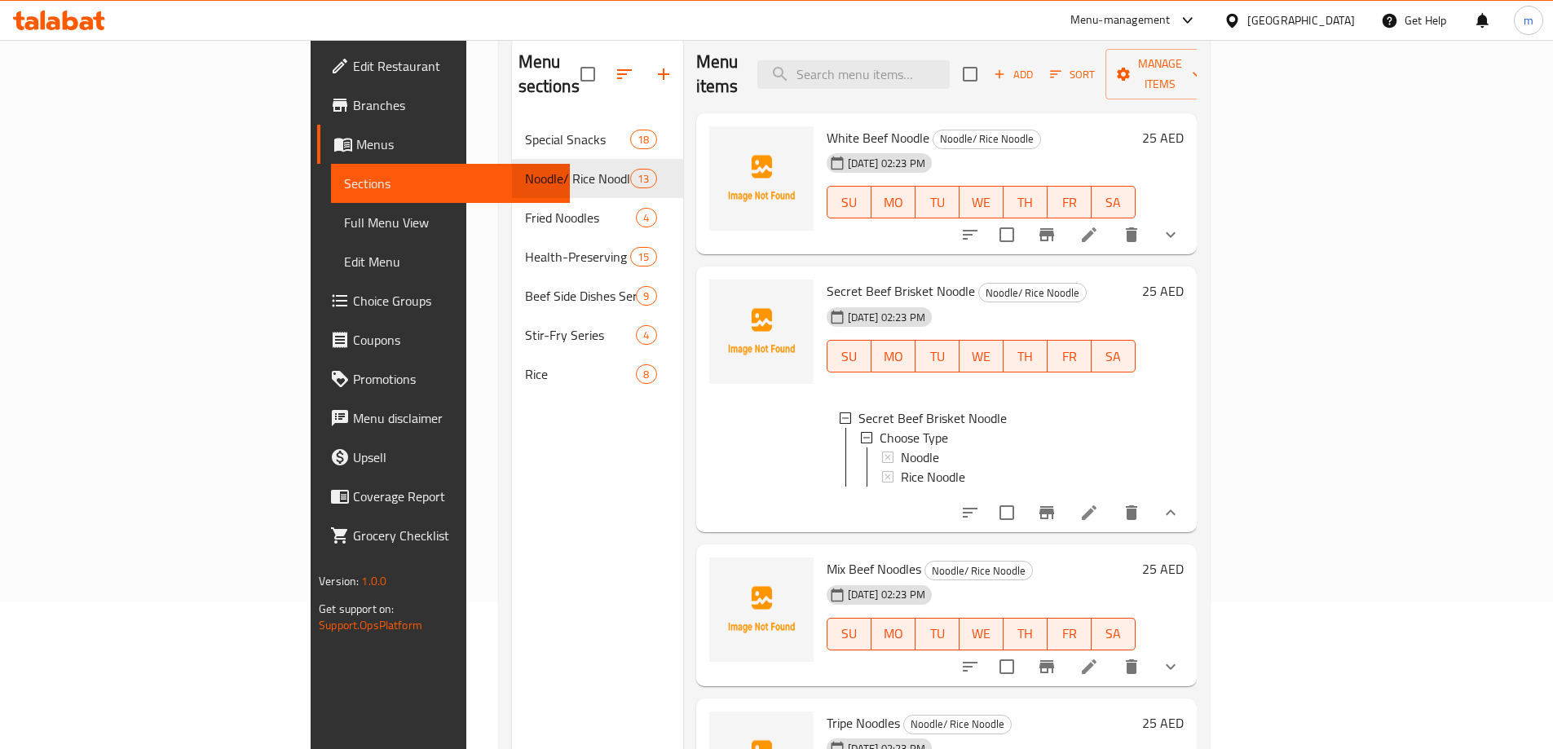
click at [1096, 505] on icon at bounding box center [1089, 512] width 15 height 15
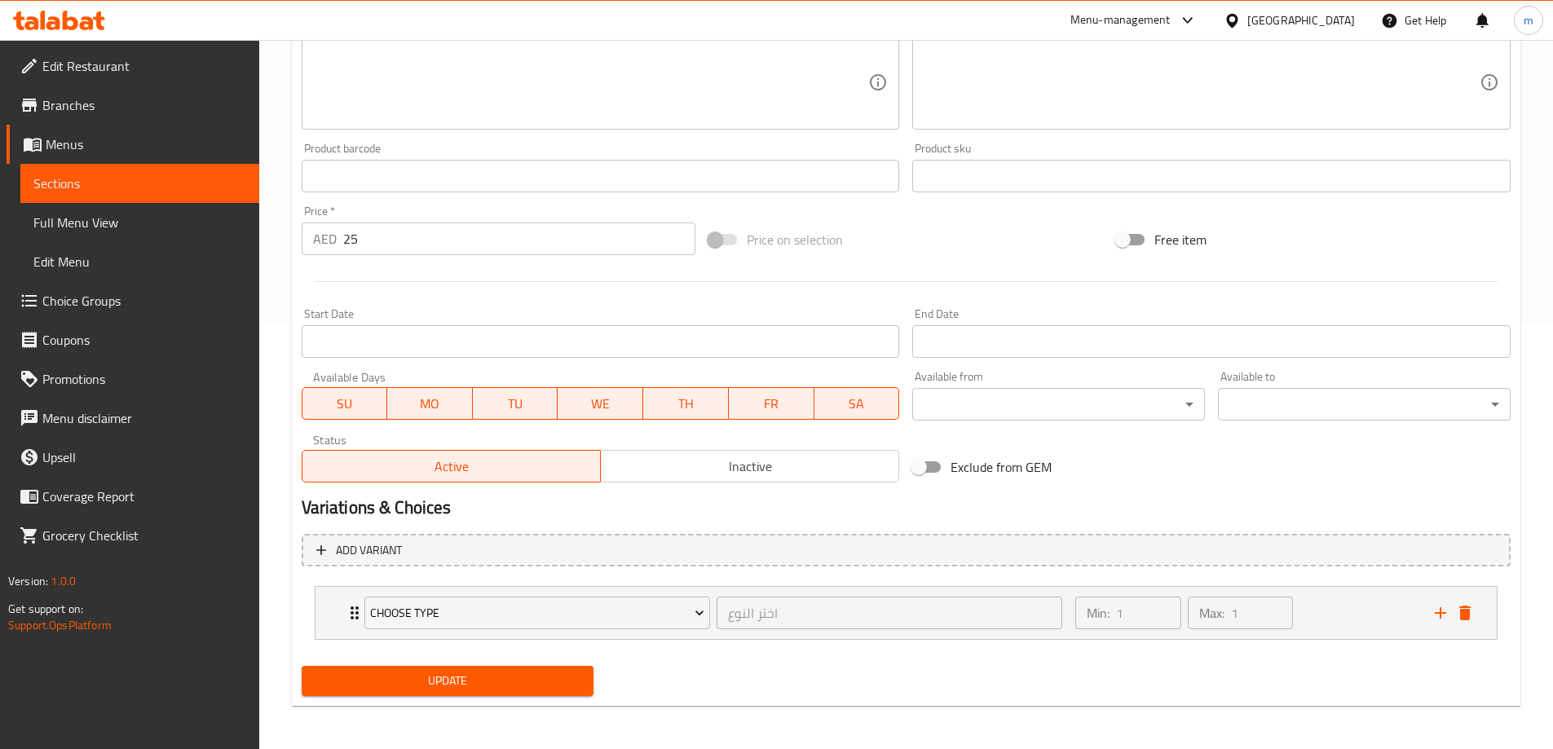
scroll to position [430, 0]
click at [358, 608] on div "Choose Type اختر النوع ​" at bounding box center [714, 610] width 718 height 52
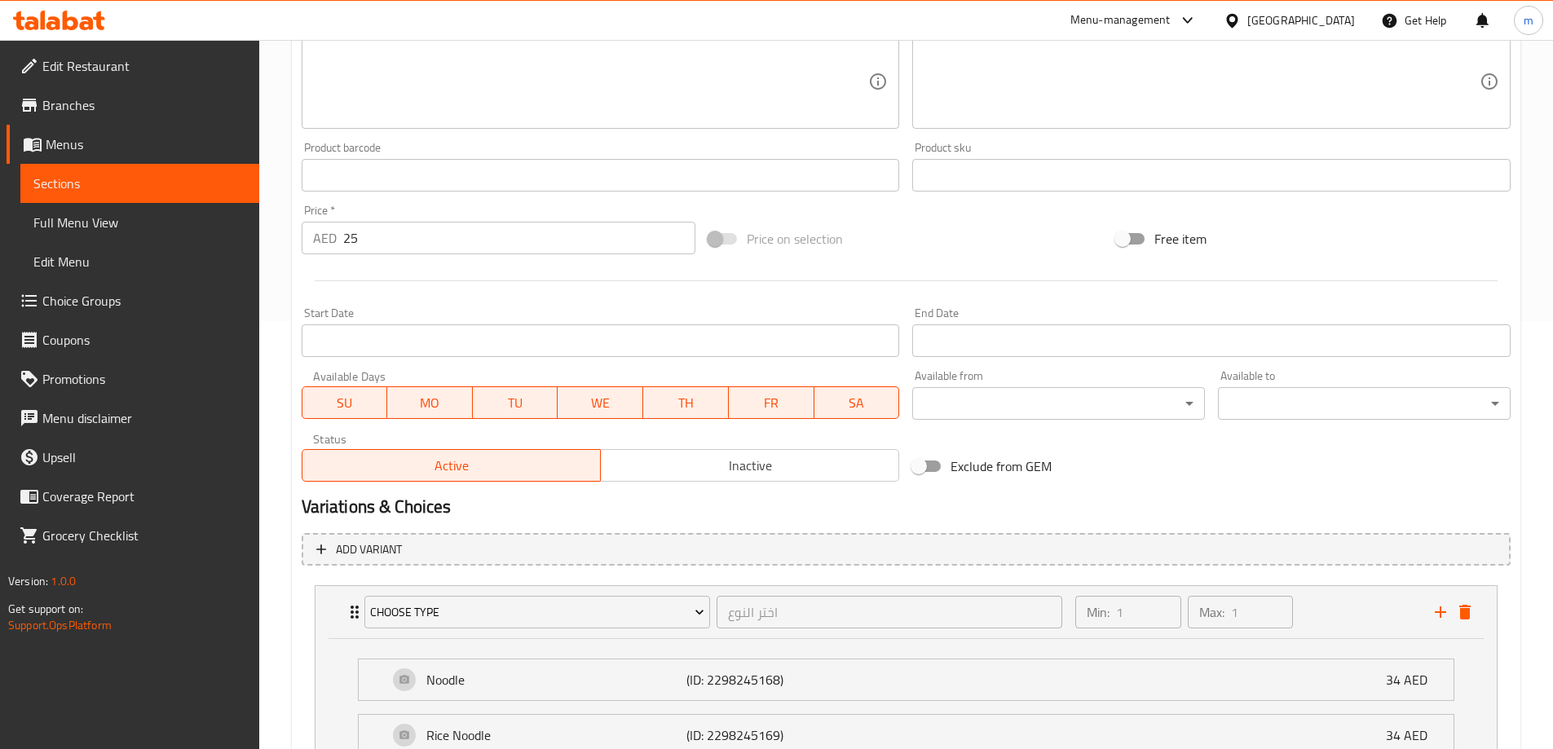
scroll to position [574, 0]
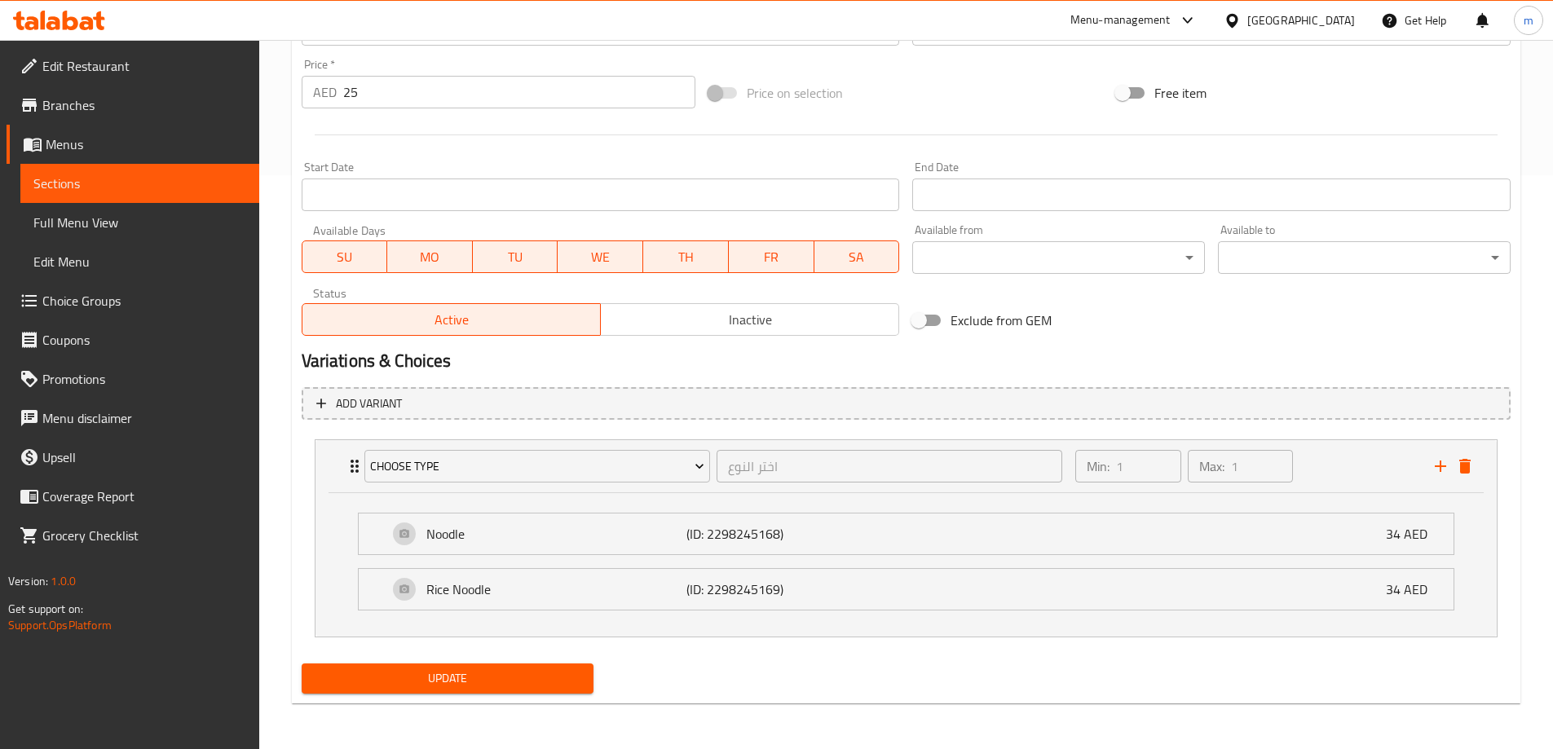
click at [86, 190] on span "Sections" at bounding box center [139, 184] width 213 height 20
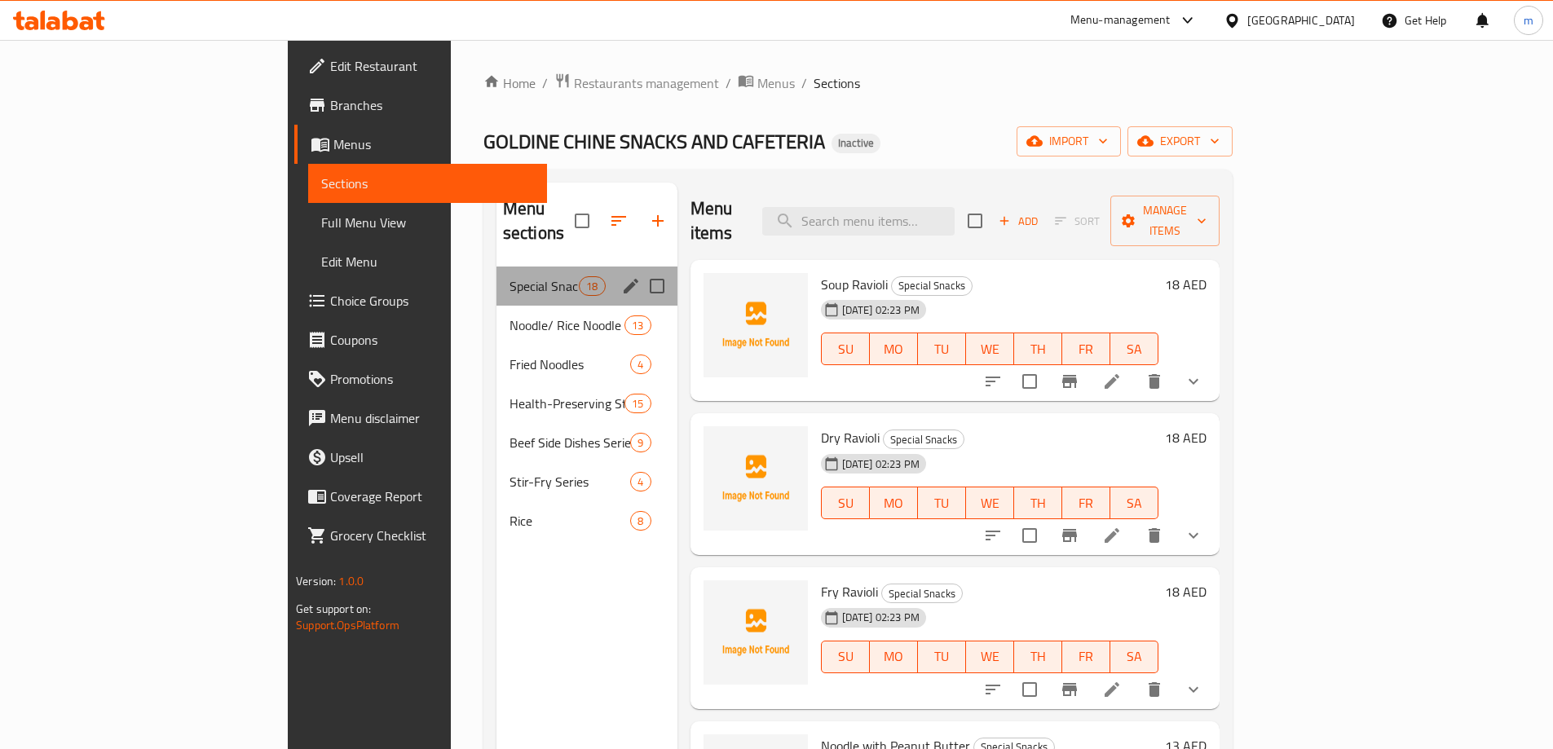
click at [496, 272] on div "Special Snacks 18" at bounding box center [586, 286] width 181 height 39
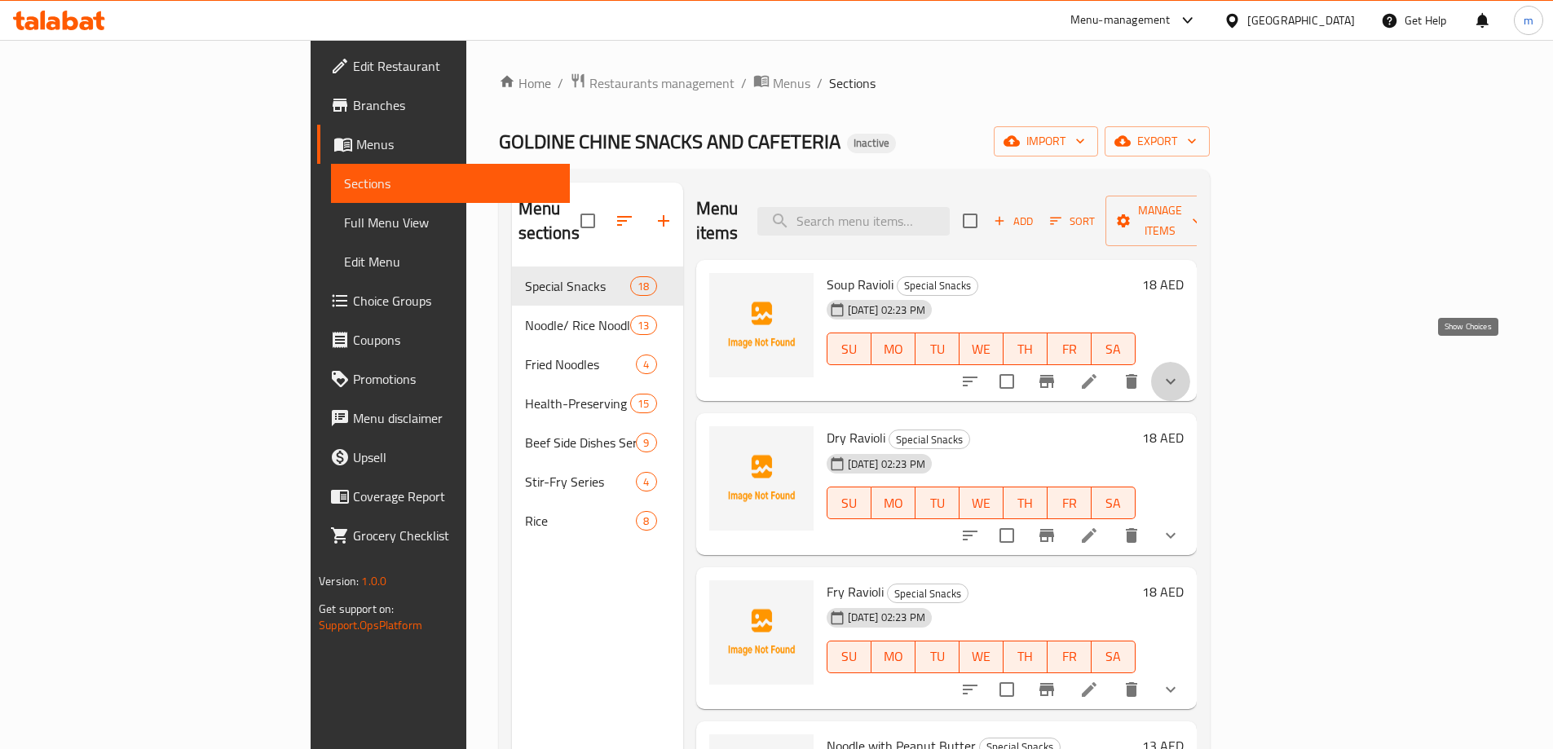
click at [1180, 372] on icon "show more" at bounding box center [1171, 382] width 20 height 20
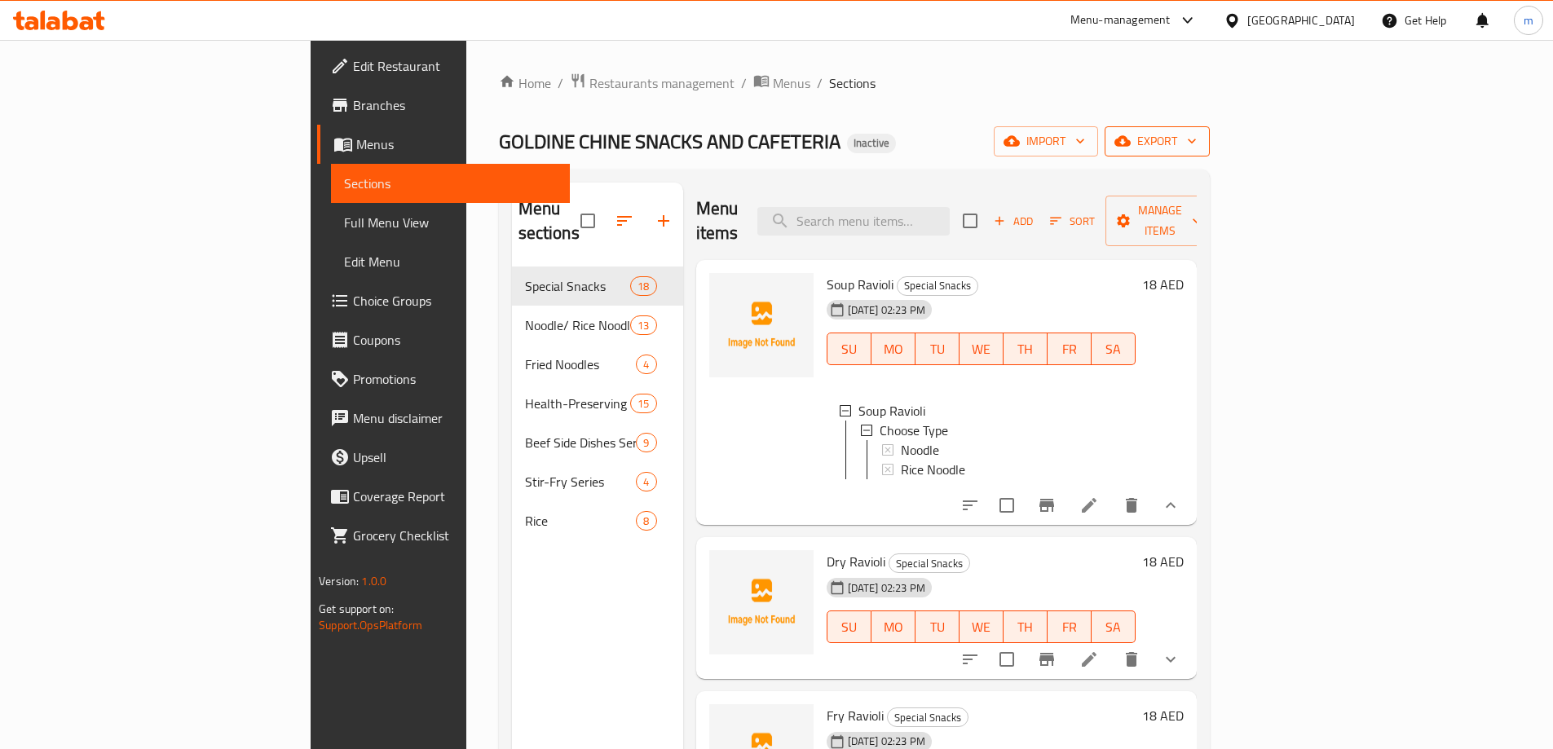
click at [1197, 139] on span "export" at bounding box center [1156, 141] width 79 height 20
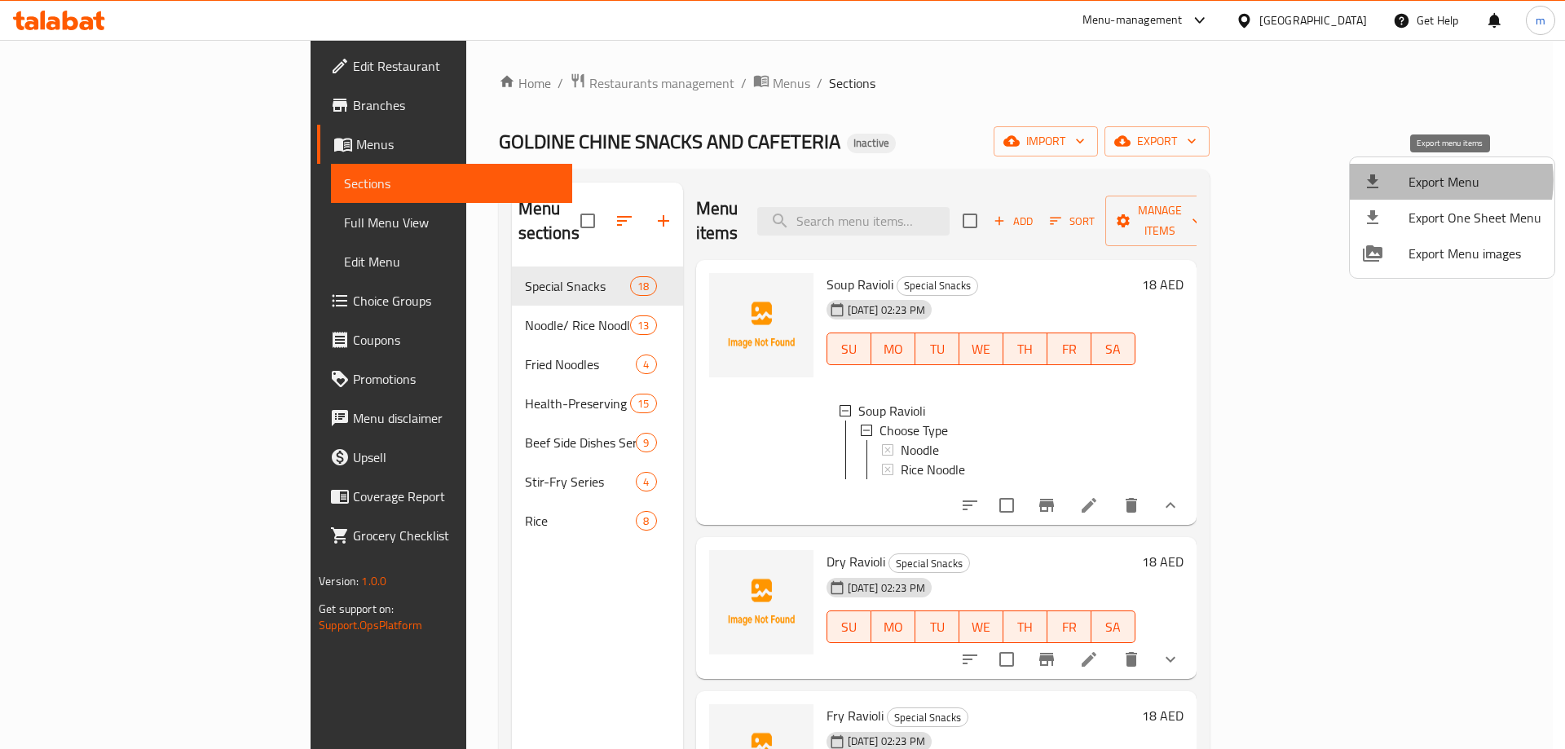
click at [1431, 180] on span "Export Menu" at bounding box center [1474, 182] width 133 height 20
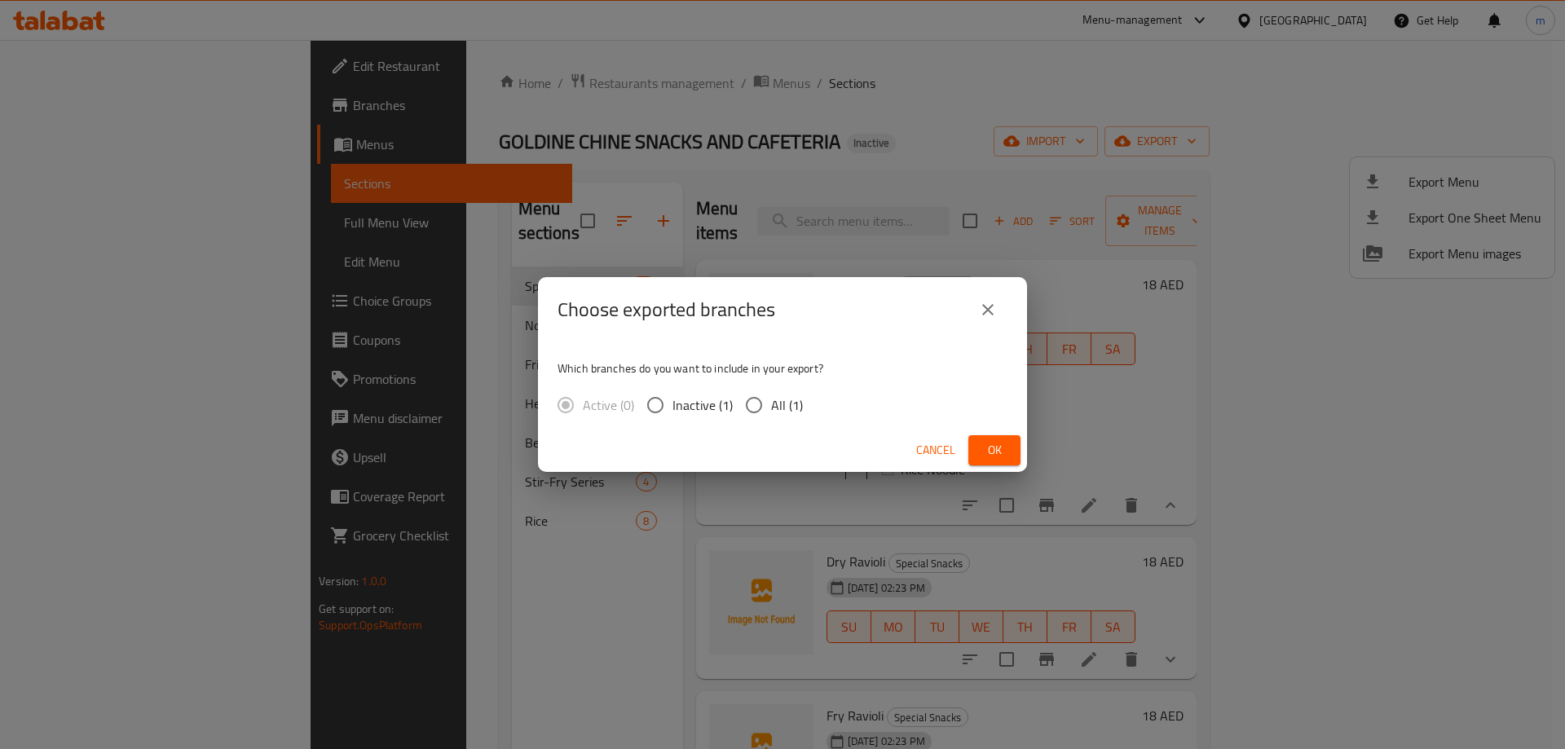
click at [752, 402] on input "All (1)" at bounding box center [754, 405] width 34 height 34
radio input "true"
click at [983, 448] on span "Ok" at bounding box center [994, 450] width 26 height 20
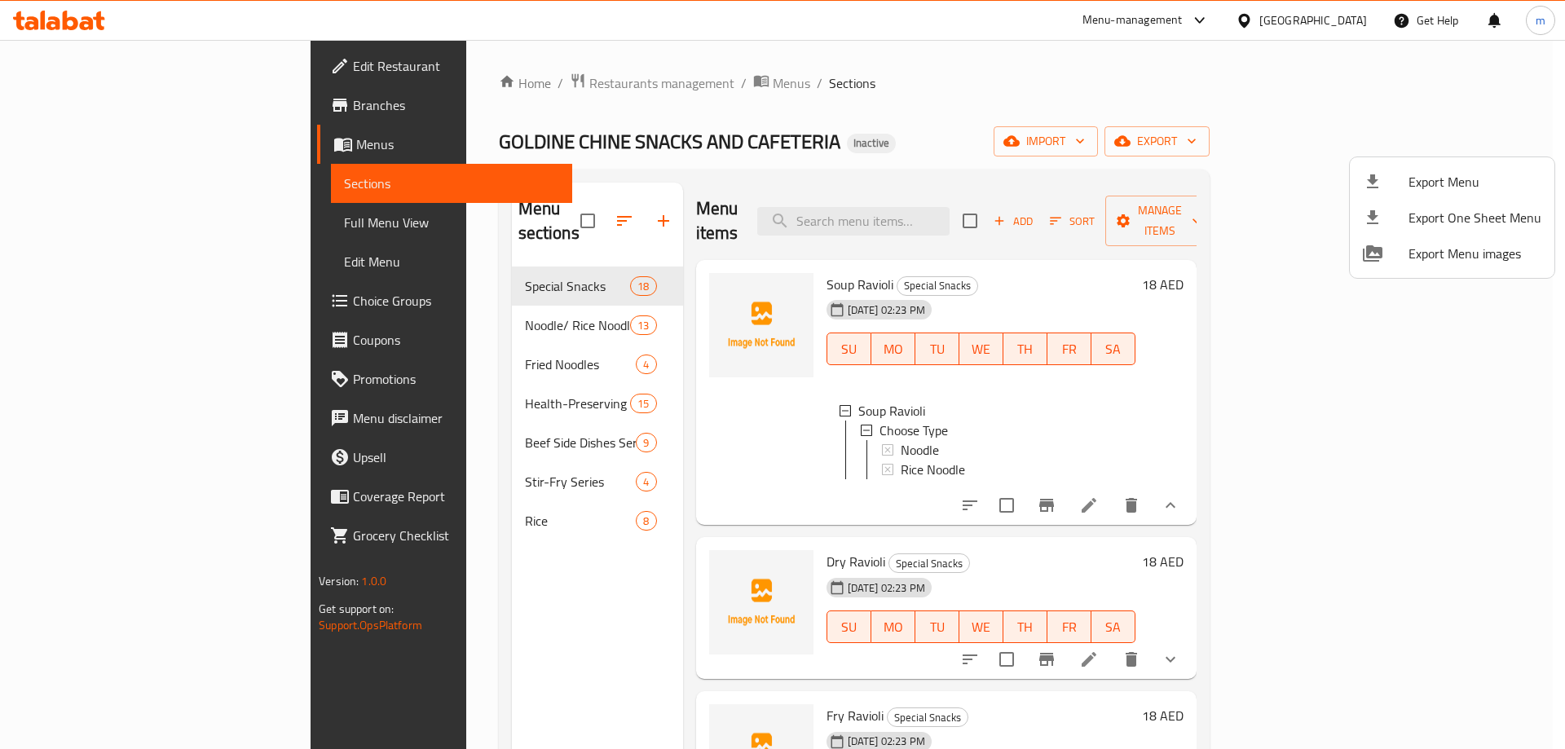
click at [1176, 91] on div at bounding box center [782, 374] width 1565 height 749
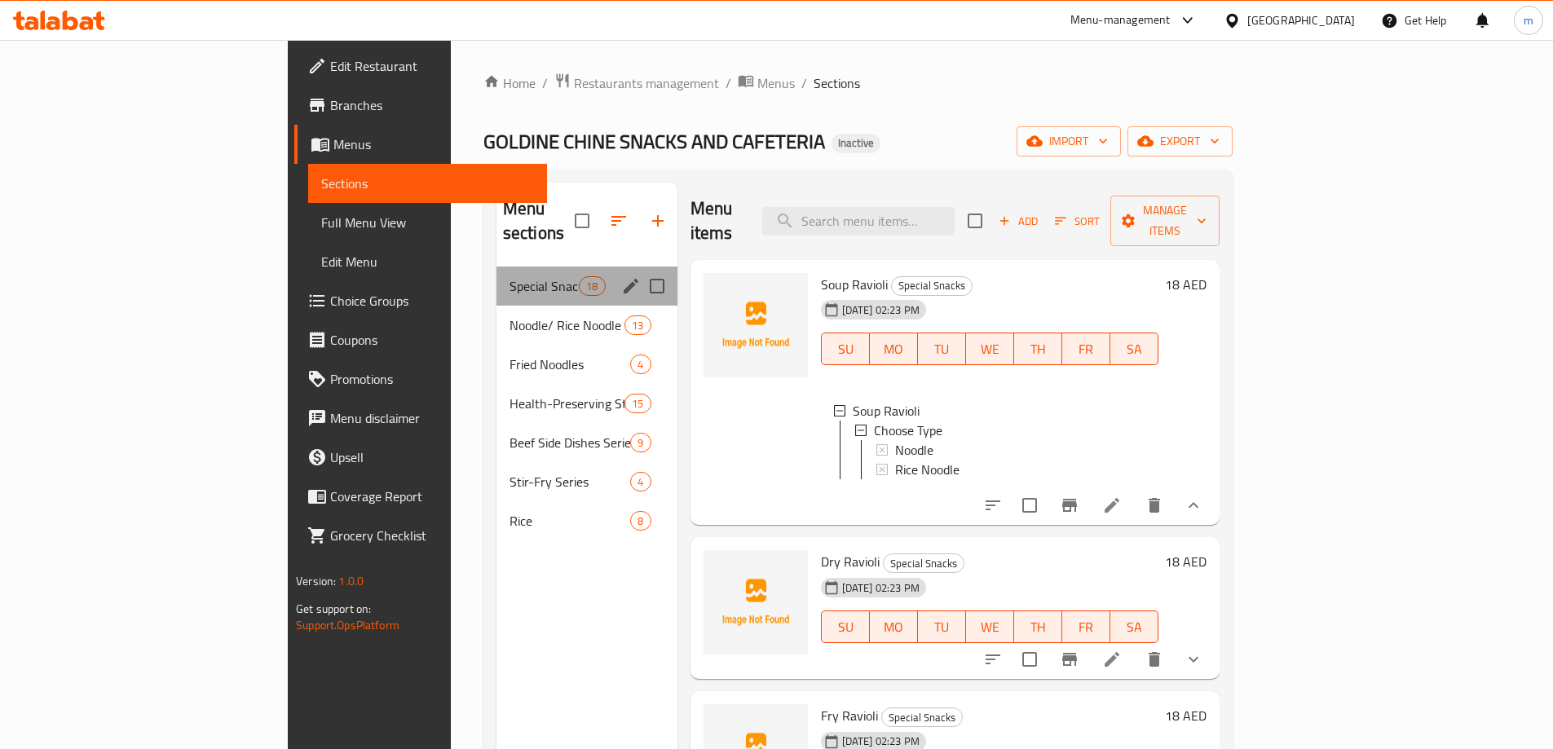
click at [496, 279] on div "Special Snacks 18" at bounding box center [586, 286] width 181 height 39
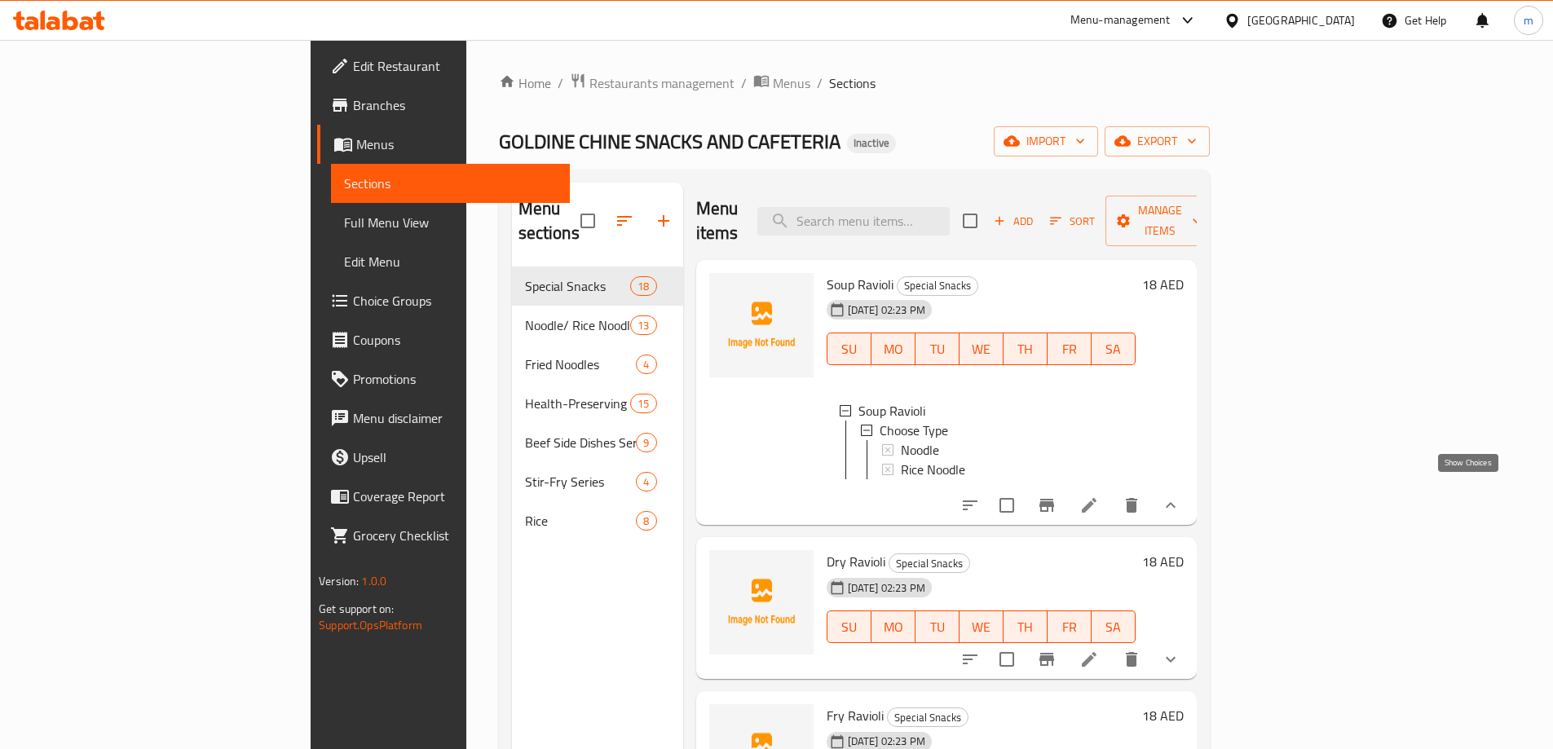
click at [1180, 500] on icon "show more" at bounding box center [1171, 506] width 20 height 20
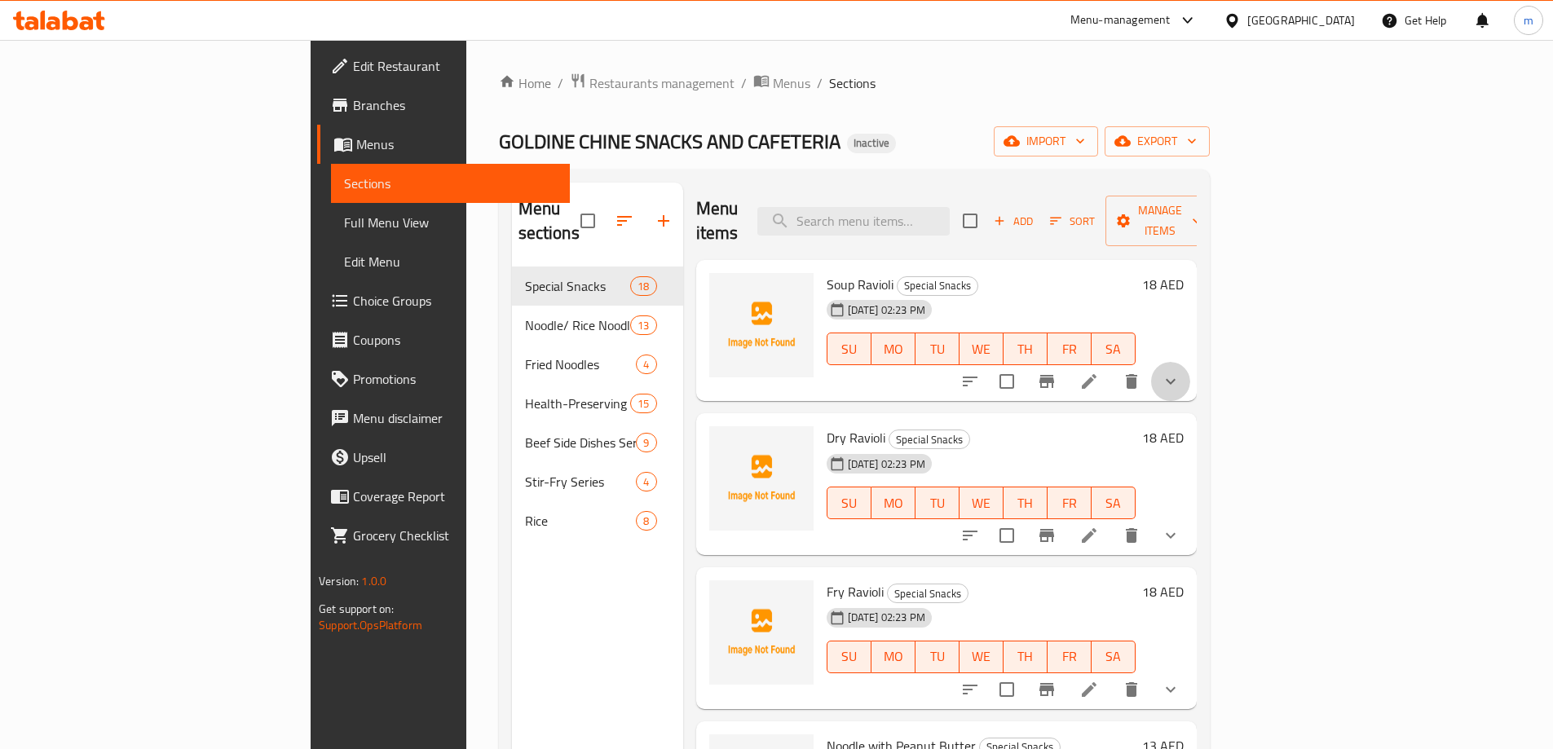
click at [1190, 362] on button "show more" at bounding box center [1170, 381] width 39 height 39
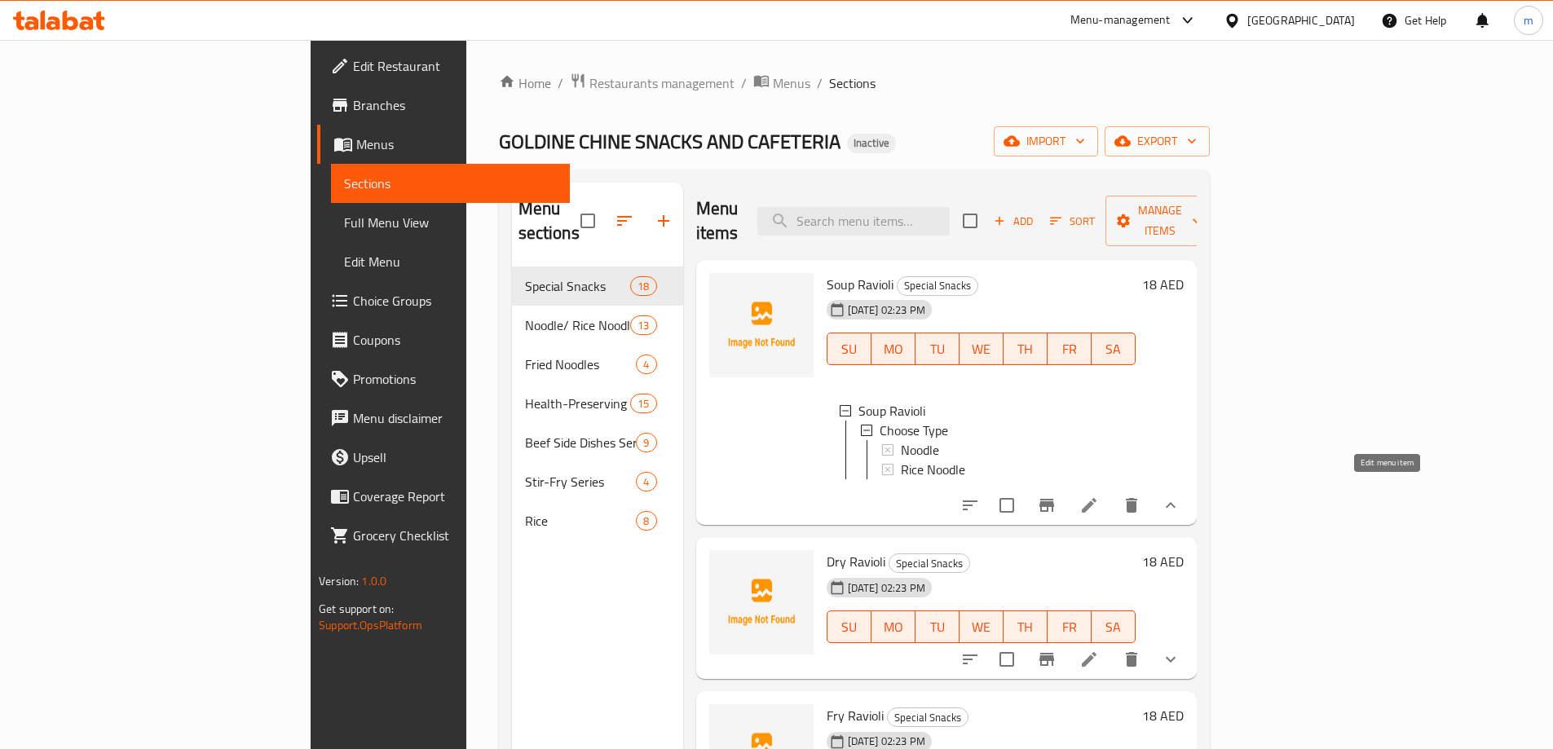
click at [1096, 498] on icon at bounding box center [1089, 505] width 15 height 15
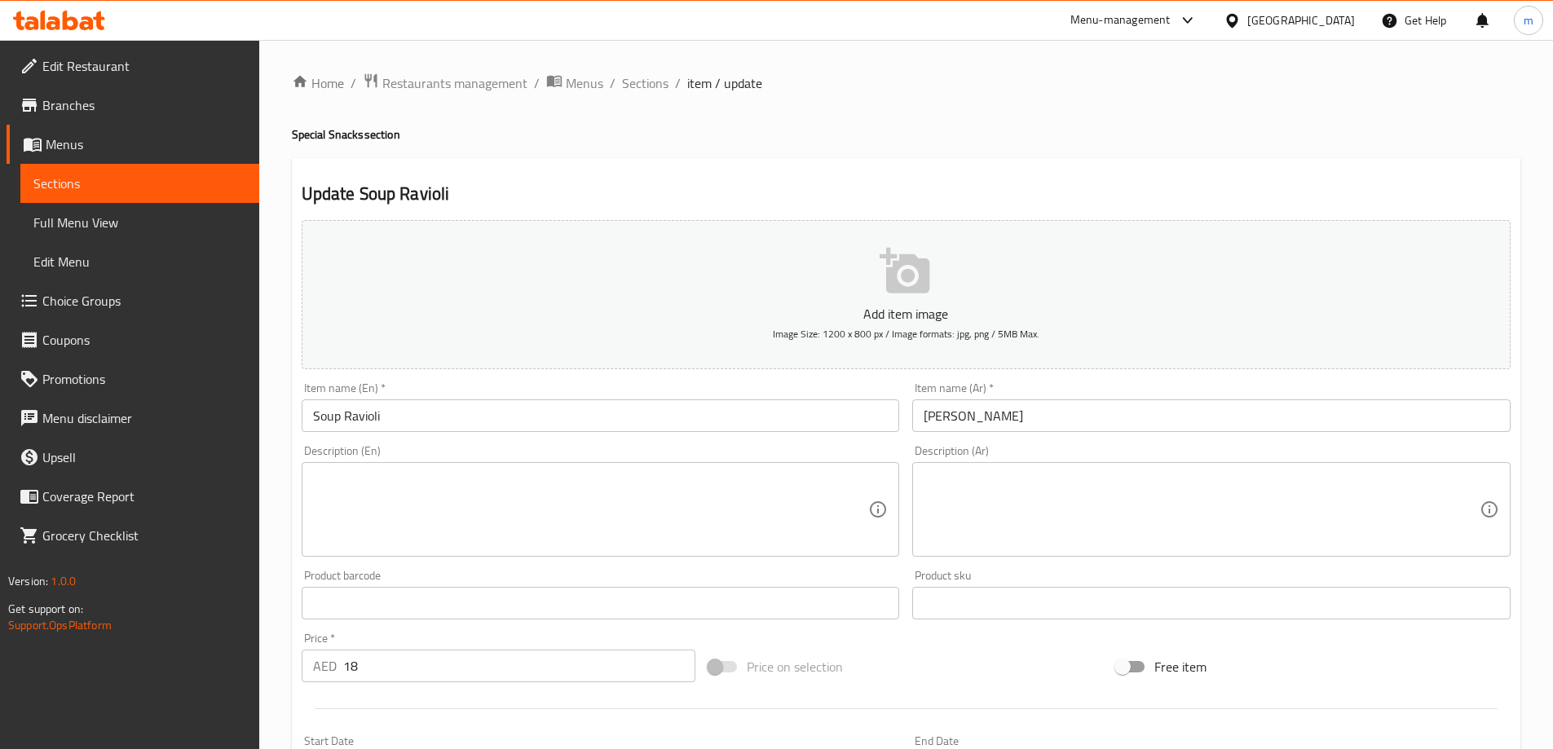
click at [73, 180] on span "Sections" at bounding box center [139, 184] width 213 height 20
click at [94, 293] on span "Choice Groups" at bounding box center [144, 301] width 204 height 20
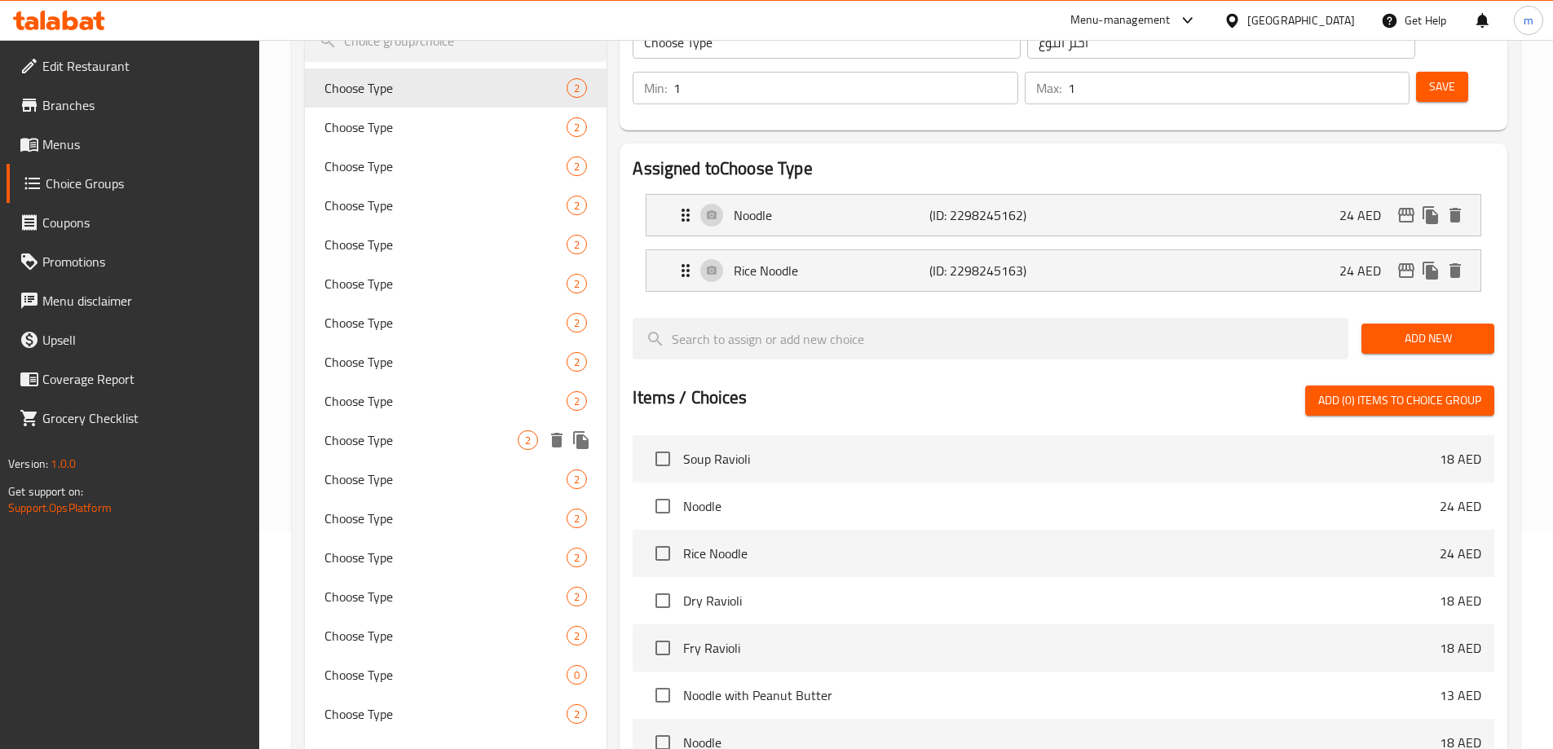
scroll to position [82, 0]
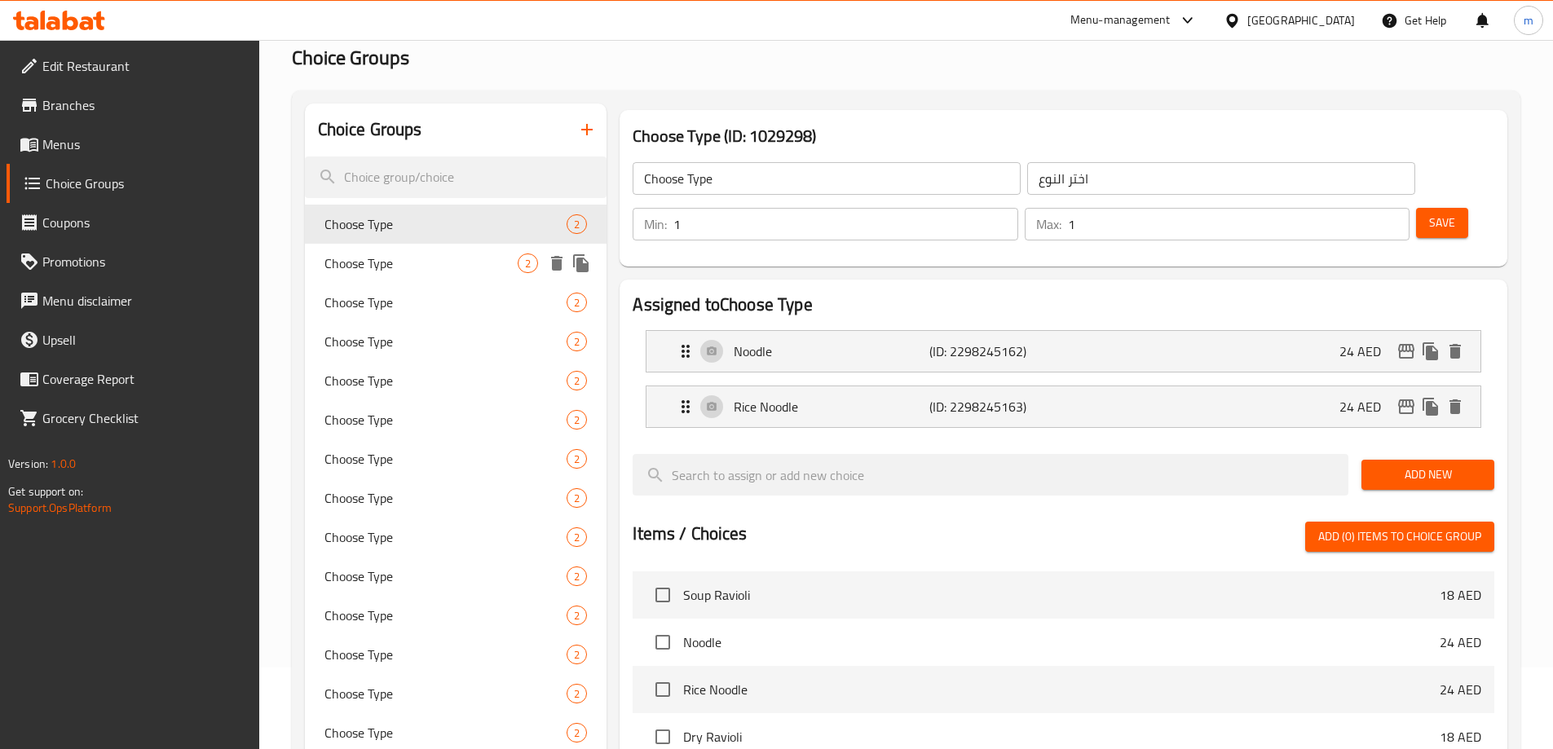
click at [425, 251] on div "Choose Type 2" at bounding box center [456, 263] width 302 height 39
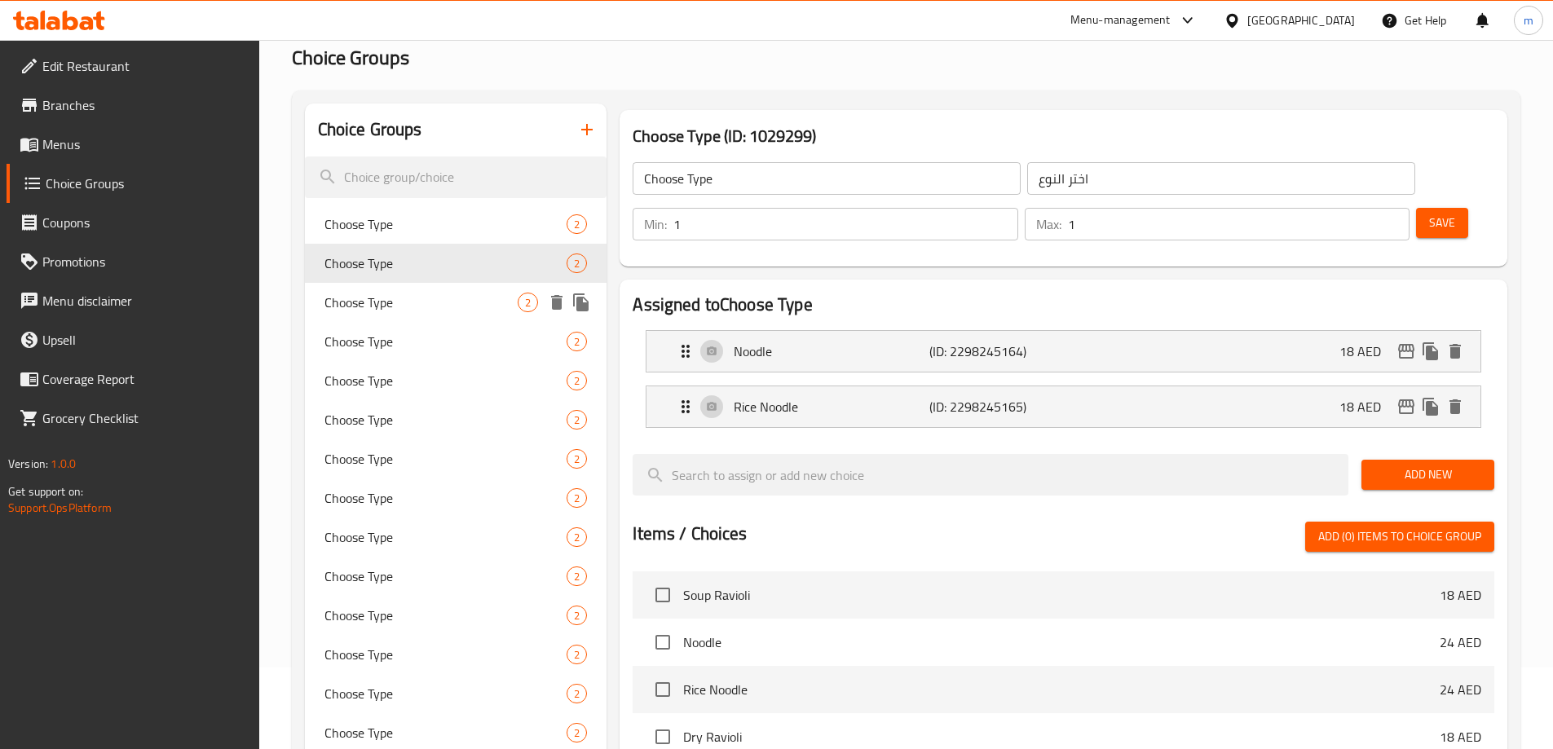
click at [414, 314] on div "Choose Type 2" at bounding box center [456, 302] width 302 height 39
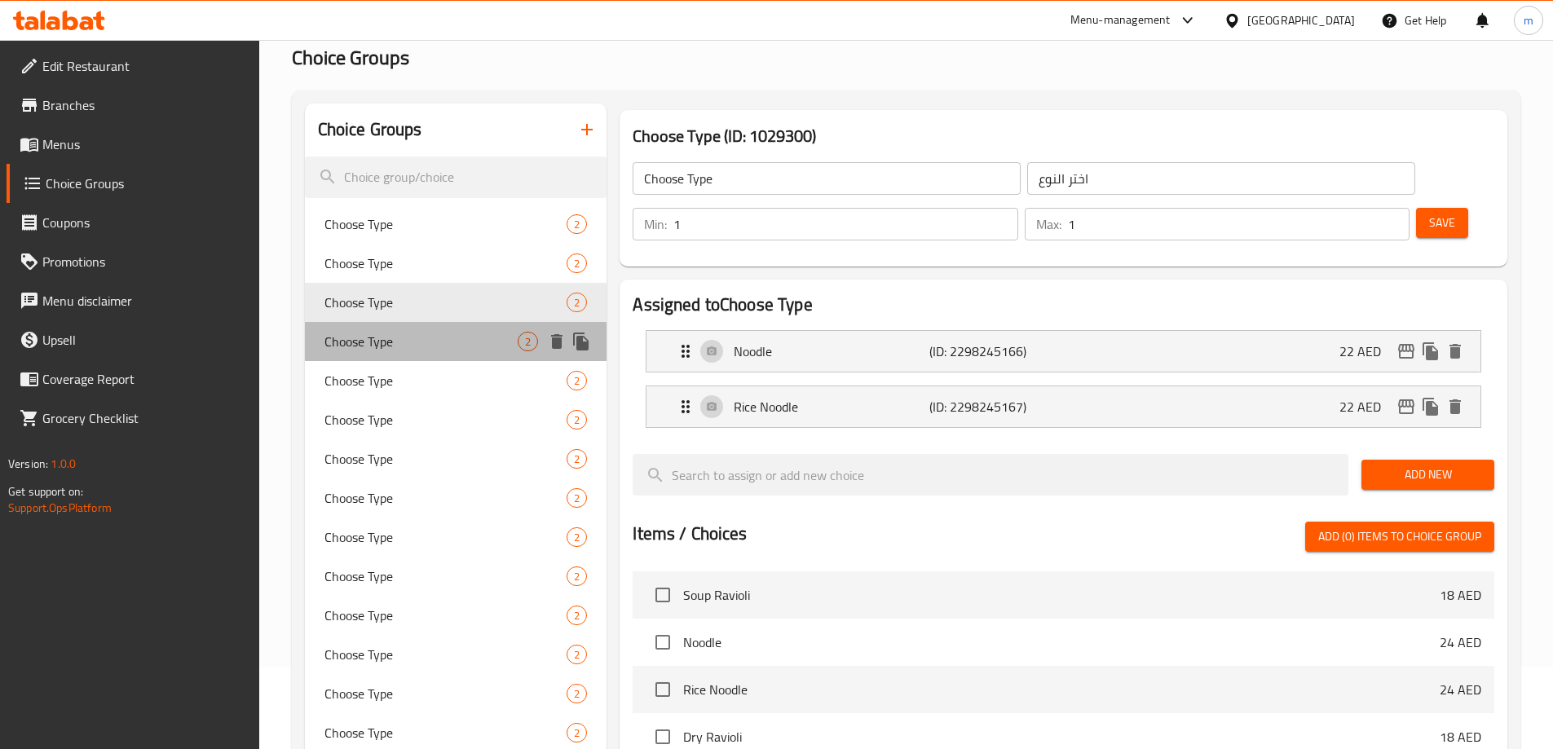
click at [401, 356] on div "Choose Type 2" at bounding box center [456, 341] width 302 height 39
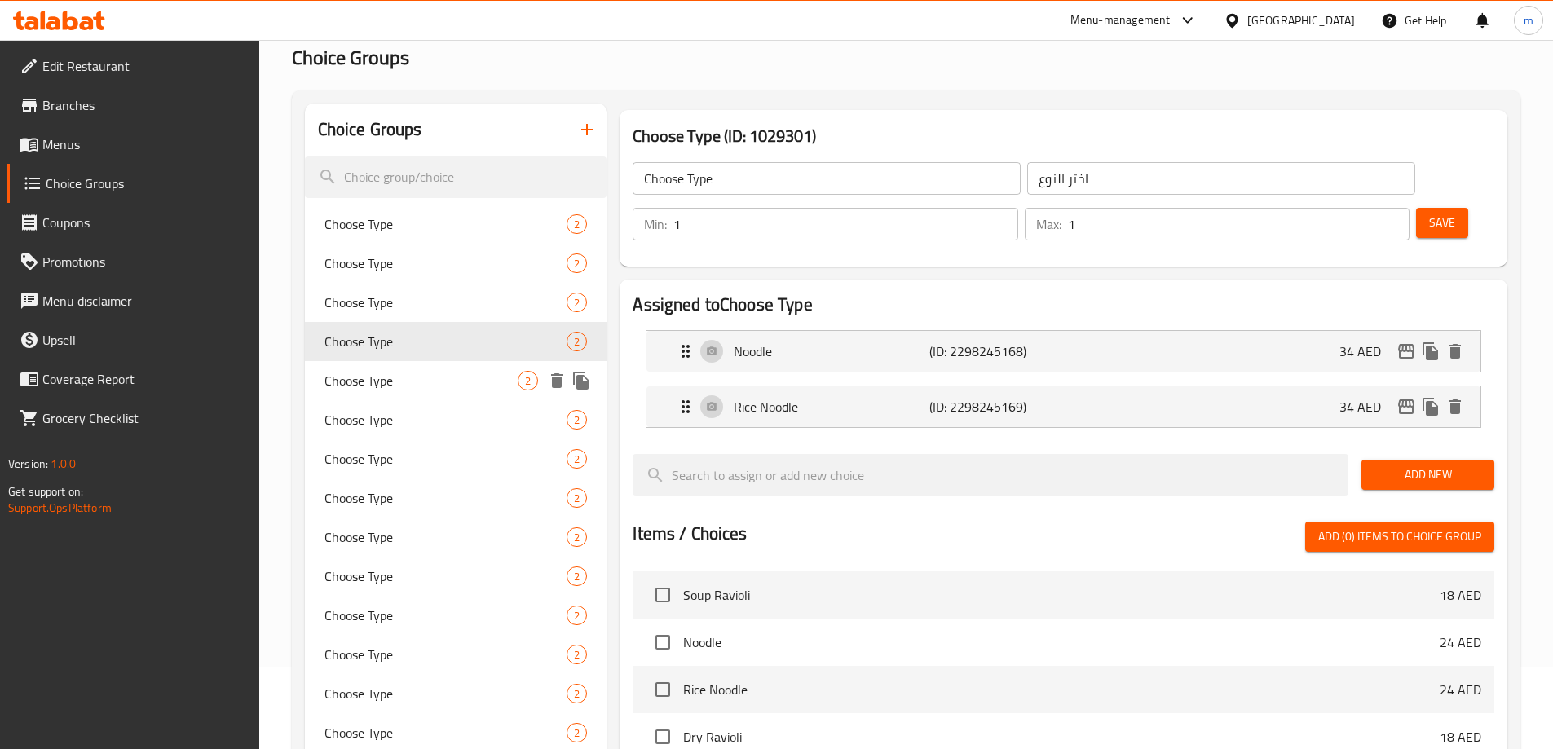
click at [400, 372] on span "Choose Type" at bounding box center [421, 381] width 194 height 20
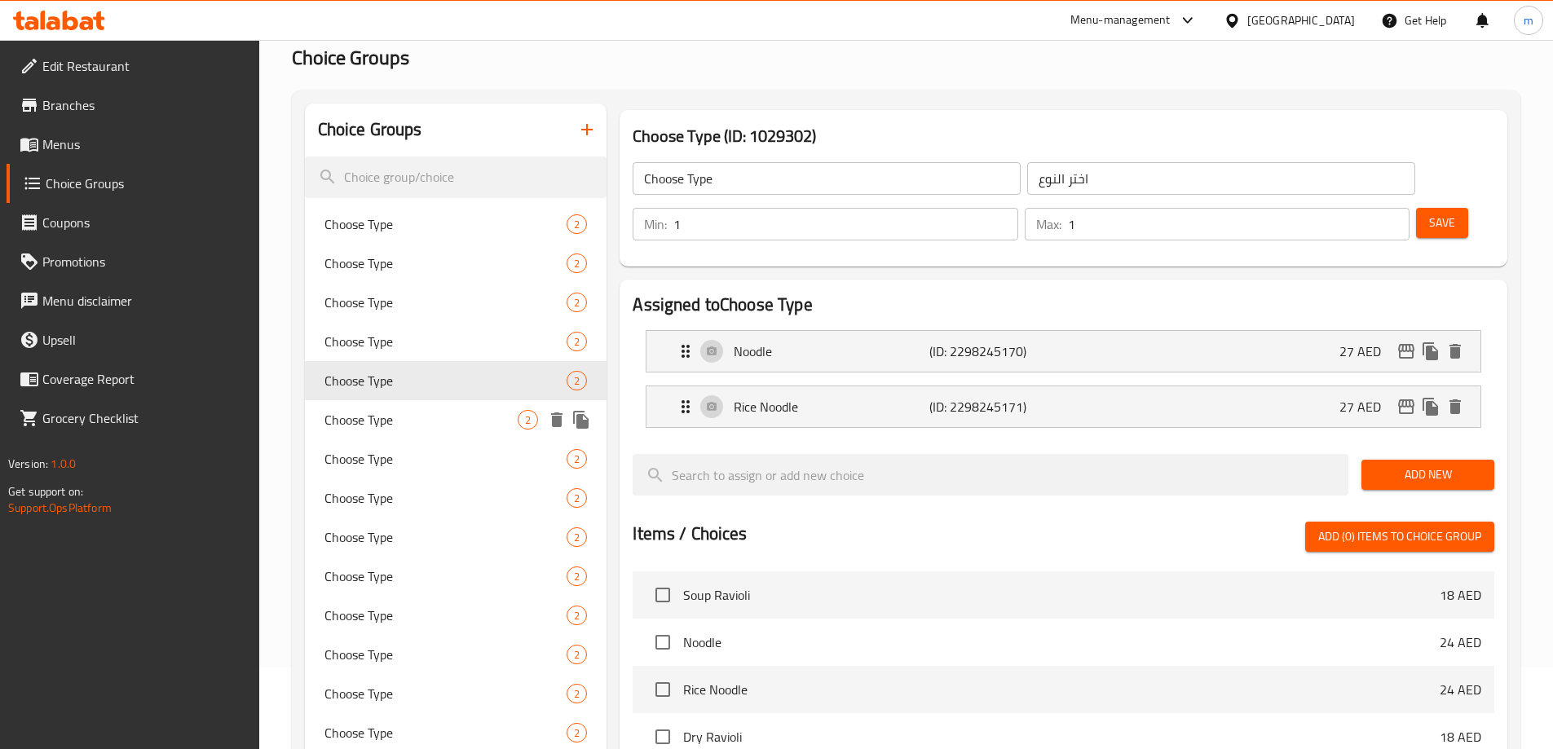
click at [405, 408] on div "Choose Type 2" at bounding box center [456, 419] width 302 height 39
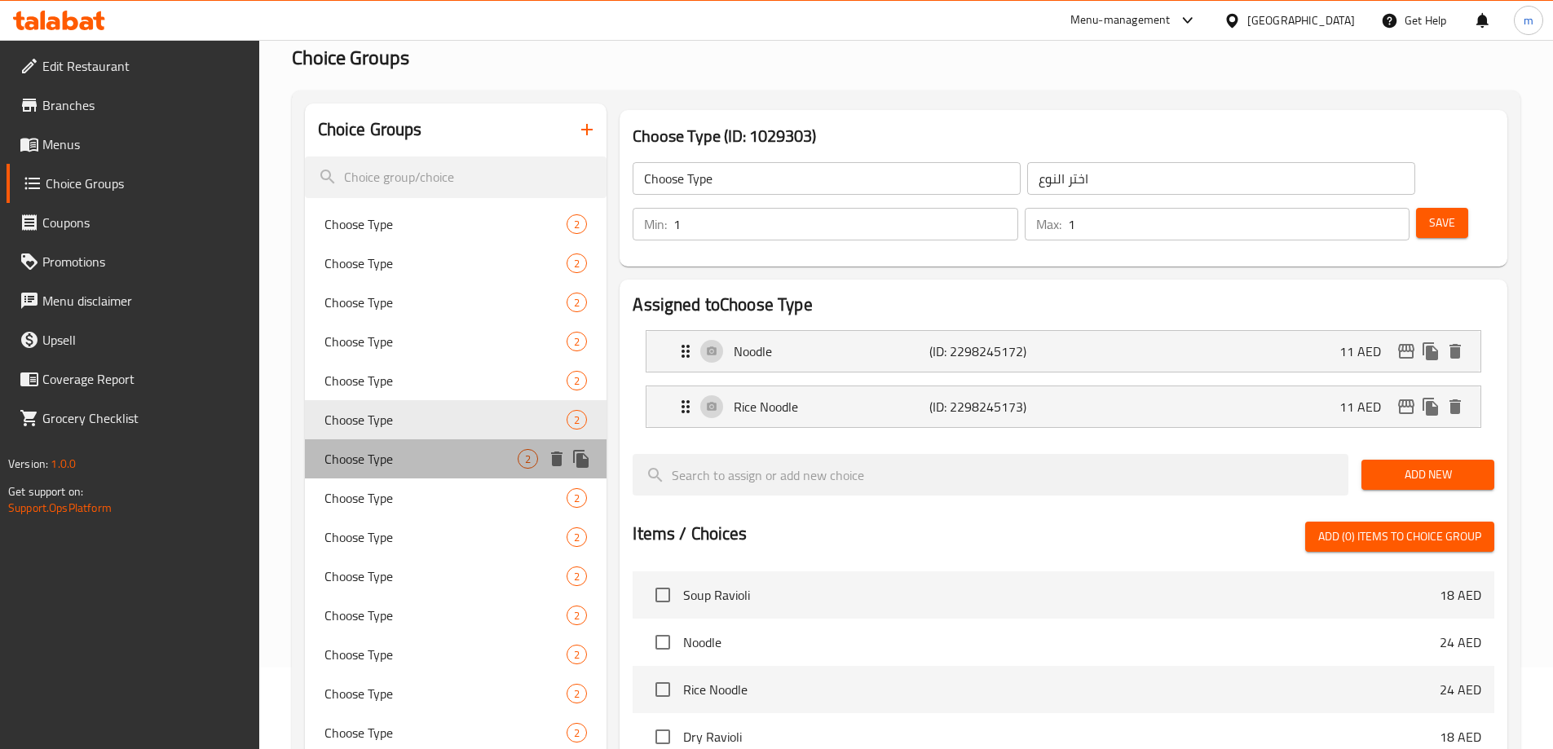
click at [410, 451] on span "Choose Type" at bounding box center [421, 459] width 194 height 20
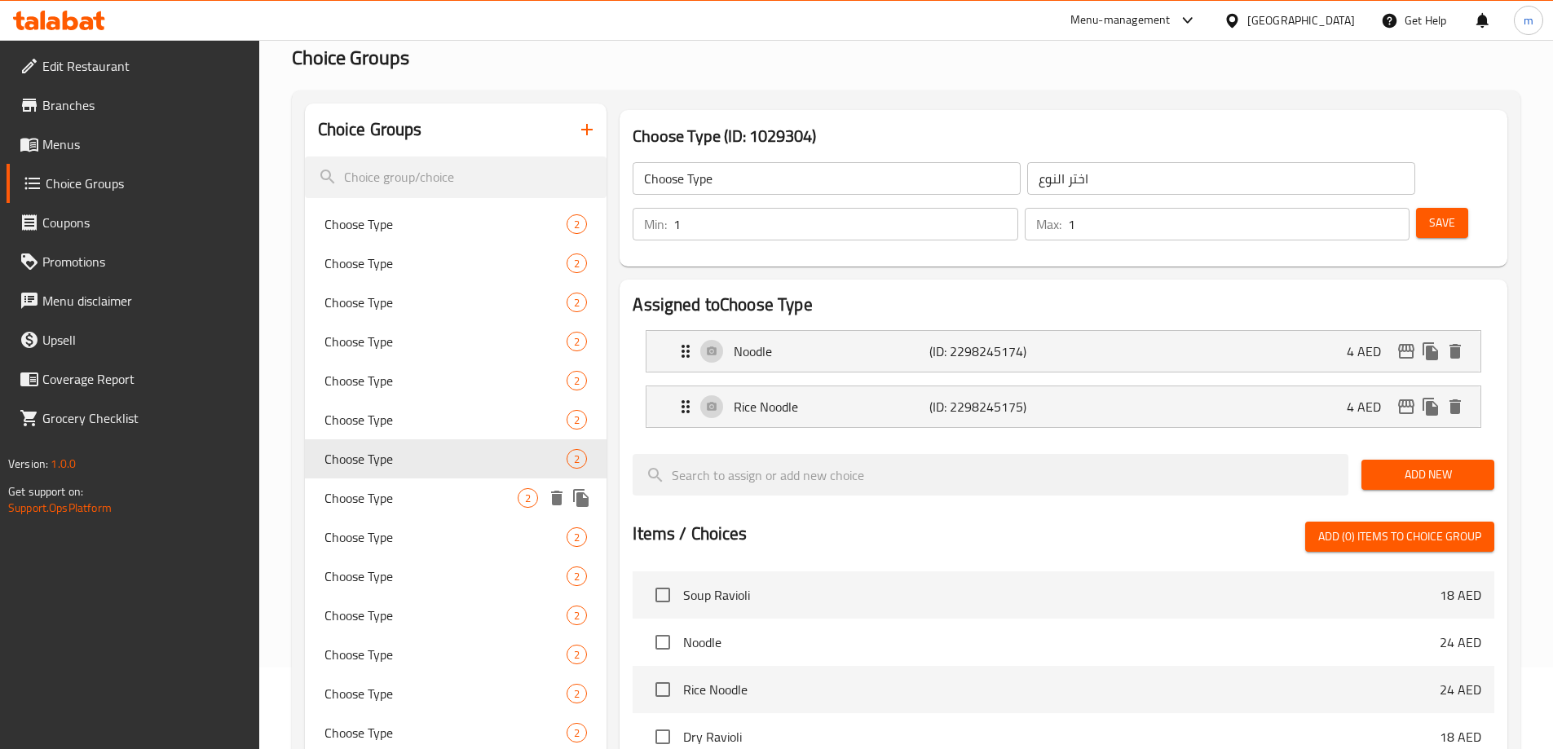
click at [391, 488] on span "Choose Type" at bounding box center [421, 498] width 194 height 20
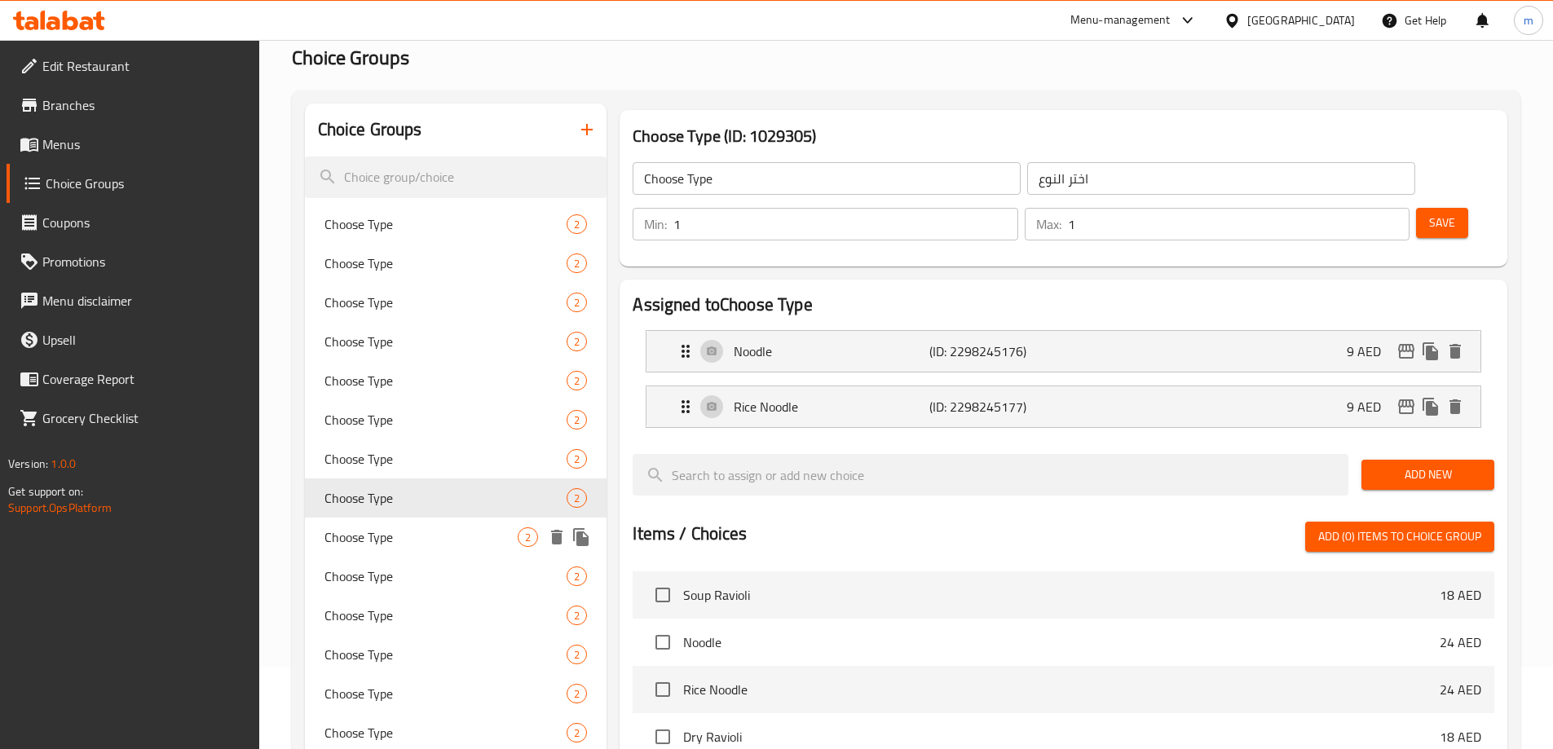
click at [403, 562] on div "Choose Type 2" at bounding box center [456, 576] width 302 height 39
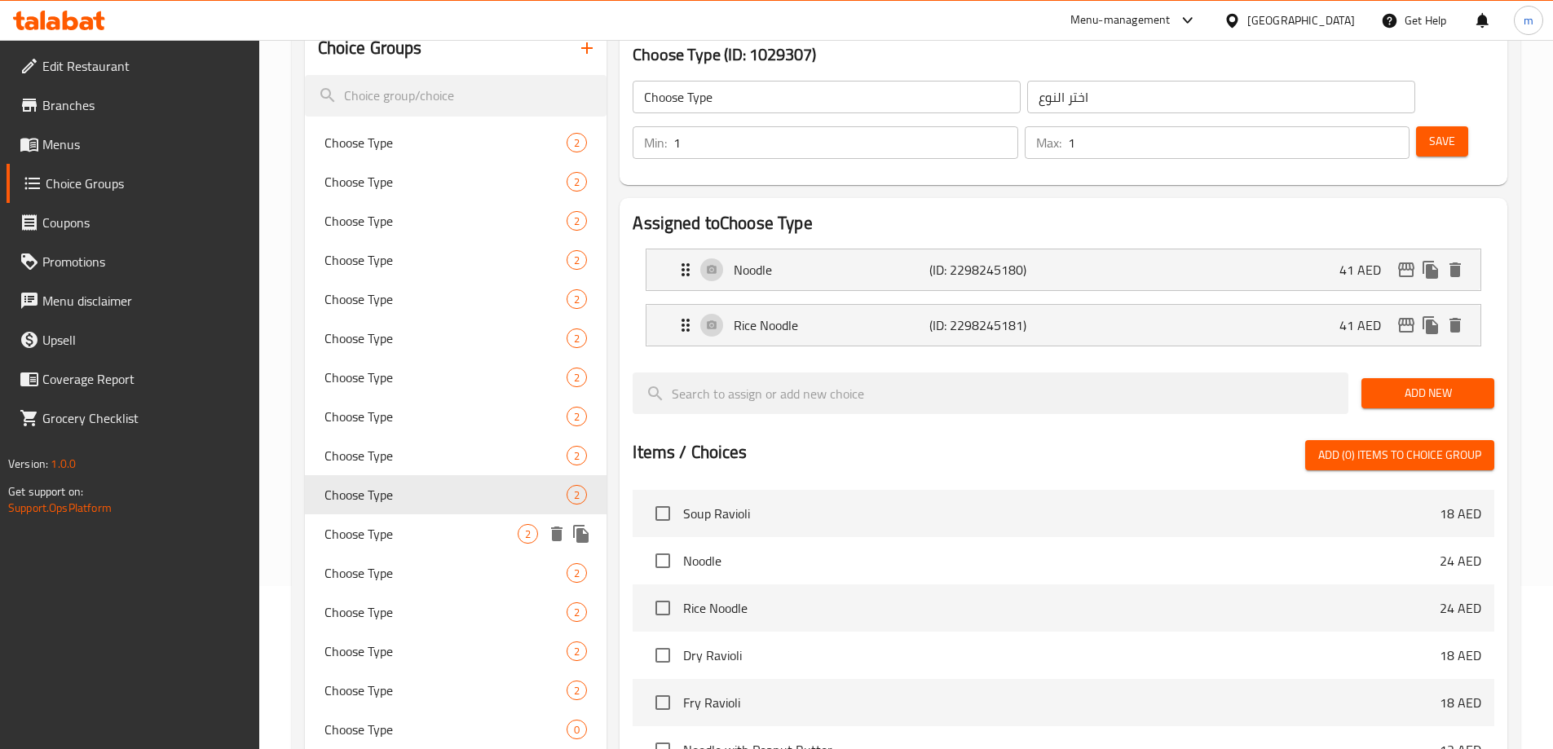
click at [415, 529] on span "Choose Type" at bounding box center [421, 534] width 194 height 20
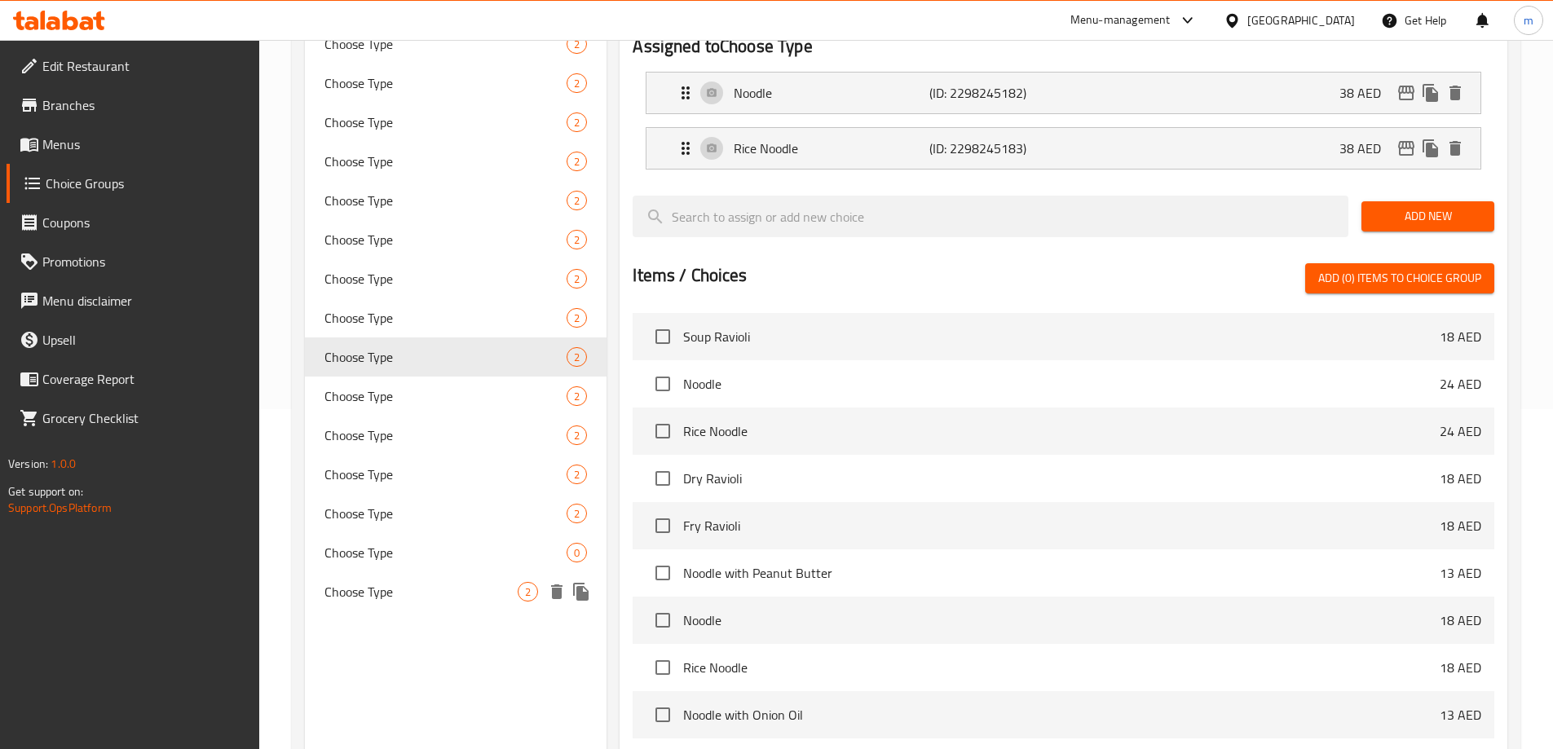
scroll to position [408, 0]
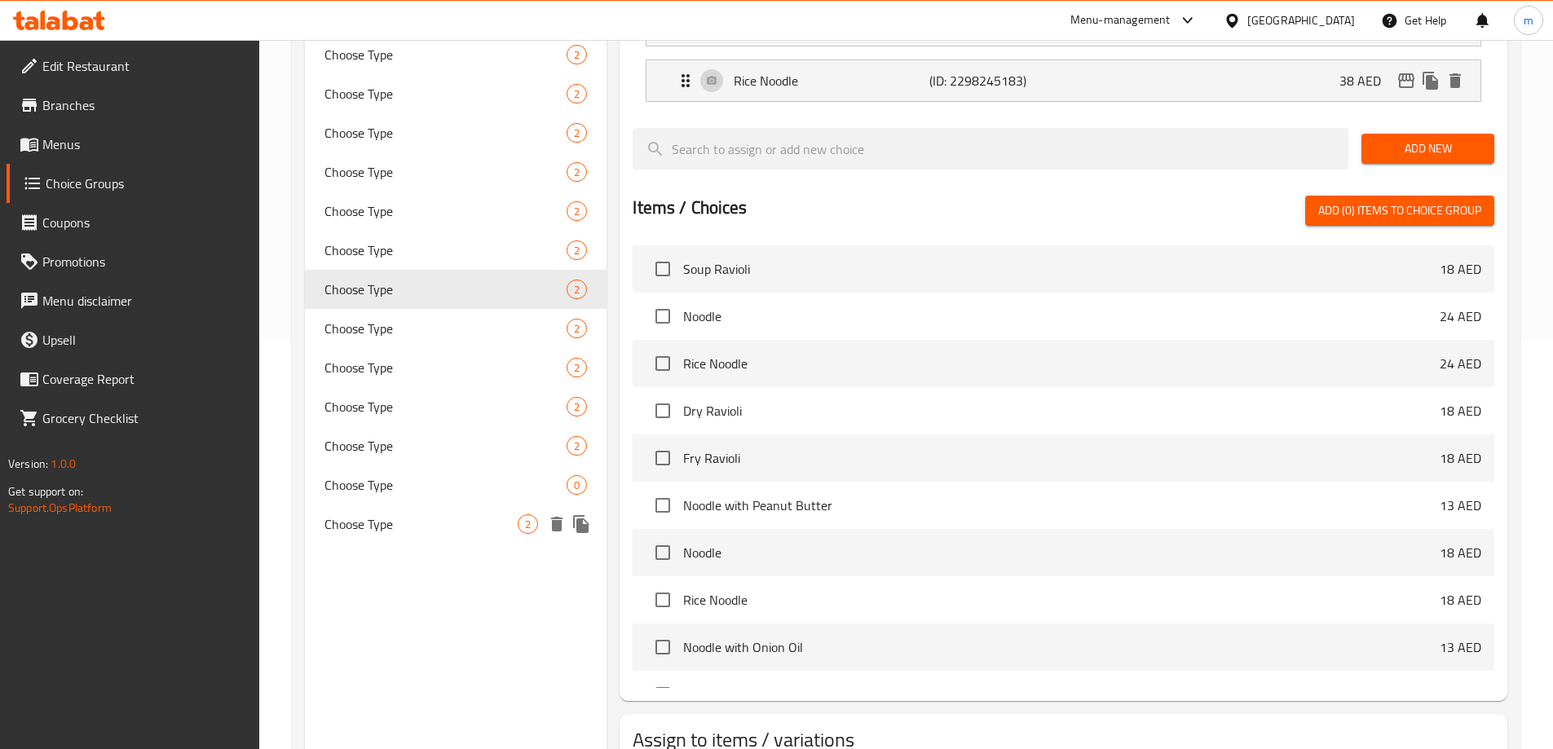
click at [410, 519] on span "Choose Type" at bounding box center [421, 524] width 194 height 20
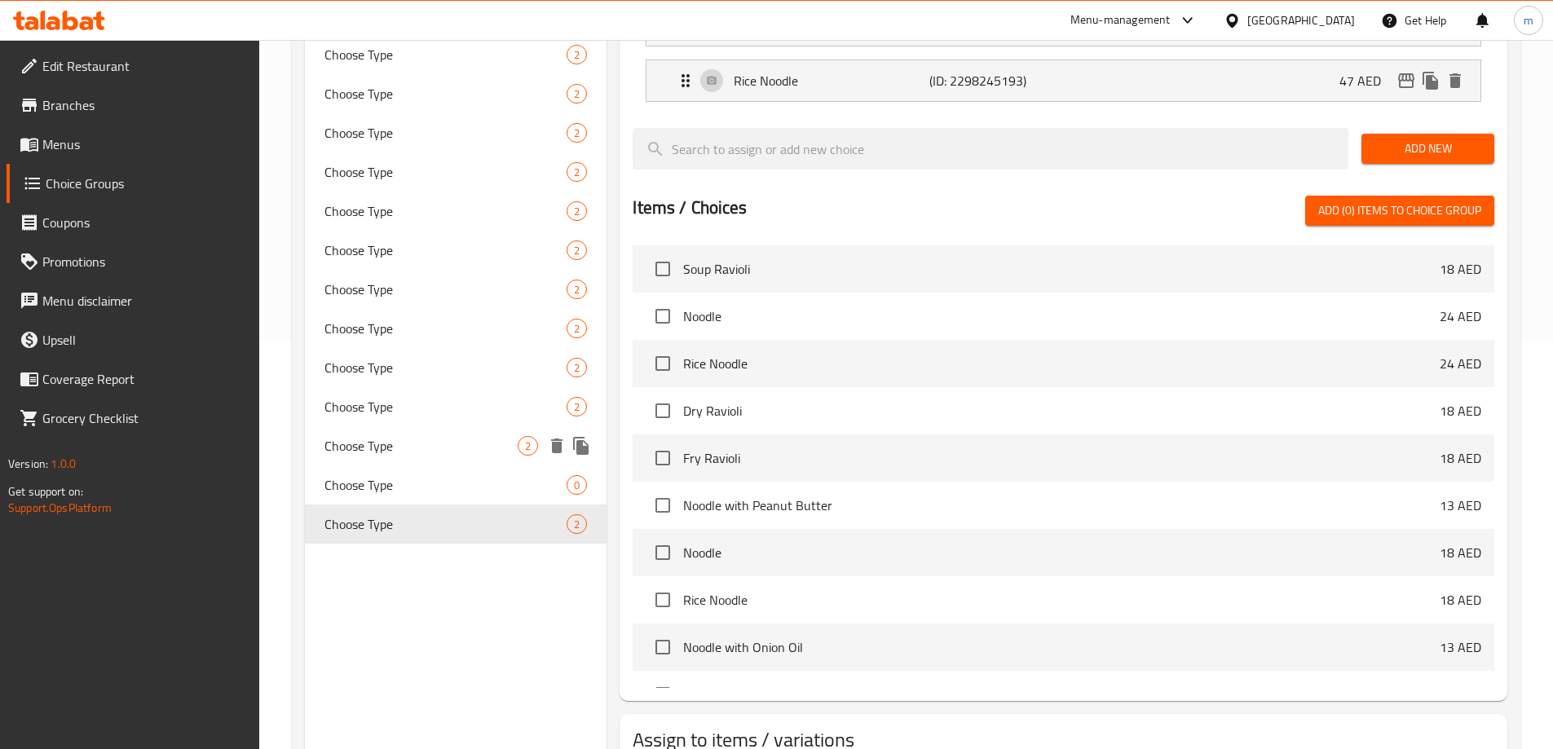
click at [407, 437] on span "Choose Type" at bounding box center [421, 446] width 194 height 20
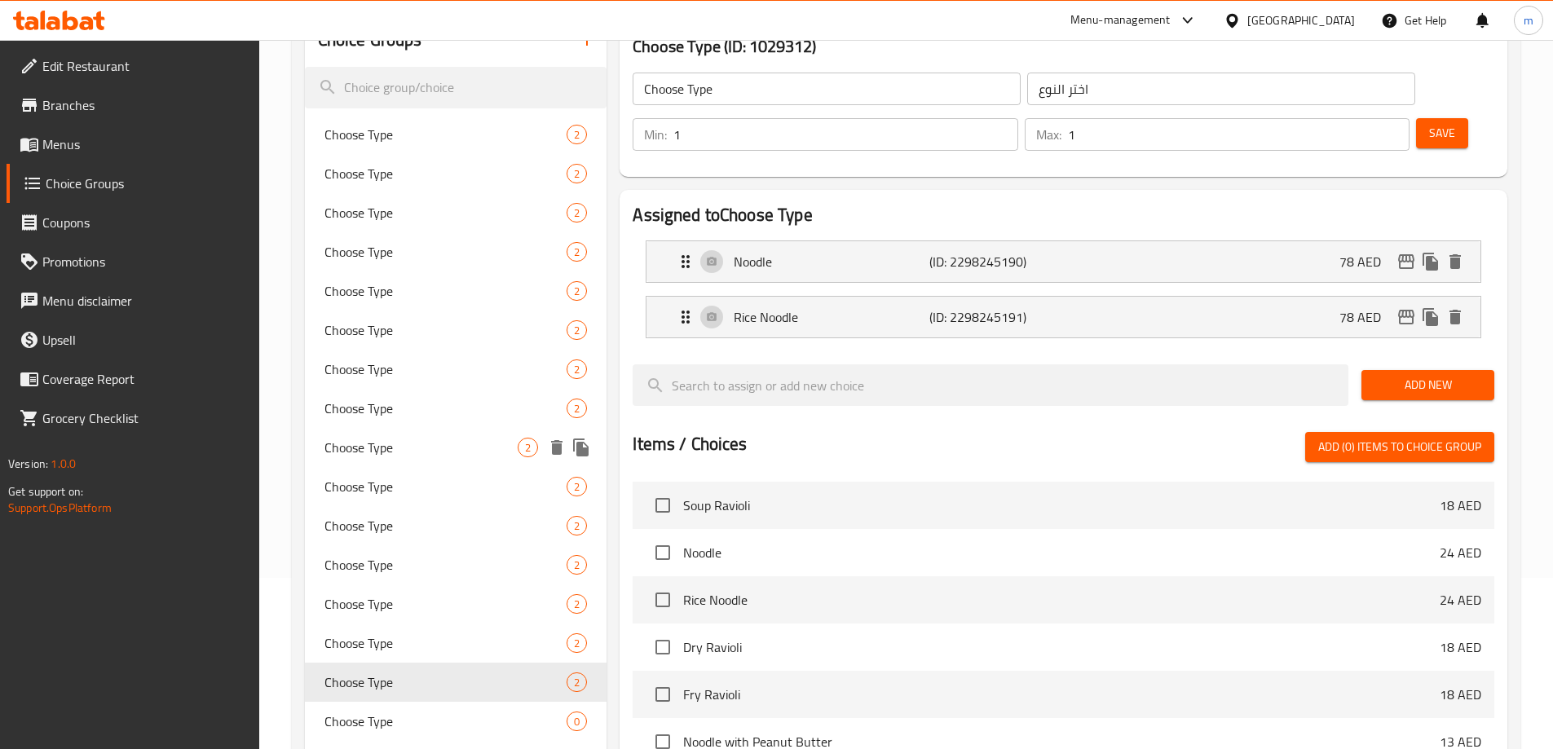
scroll to position [163, 0]
